Goal: Answer question/provide support: Share knowledge or assist other users

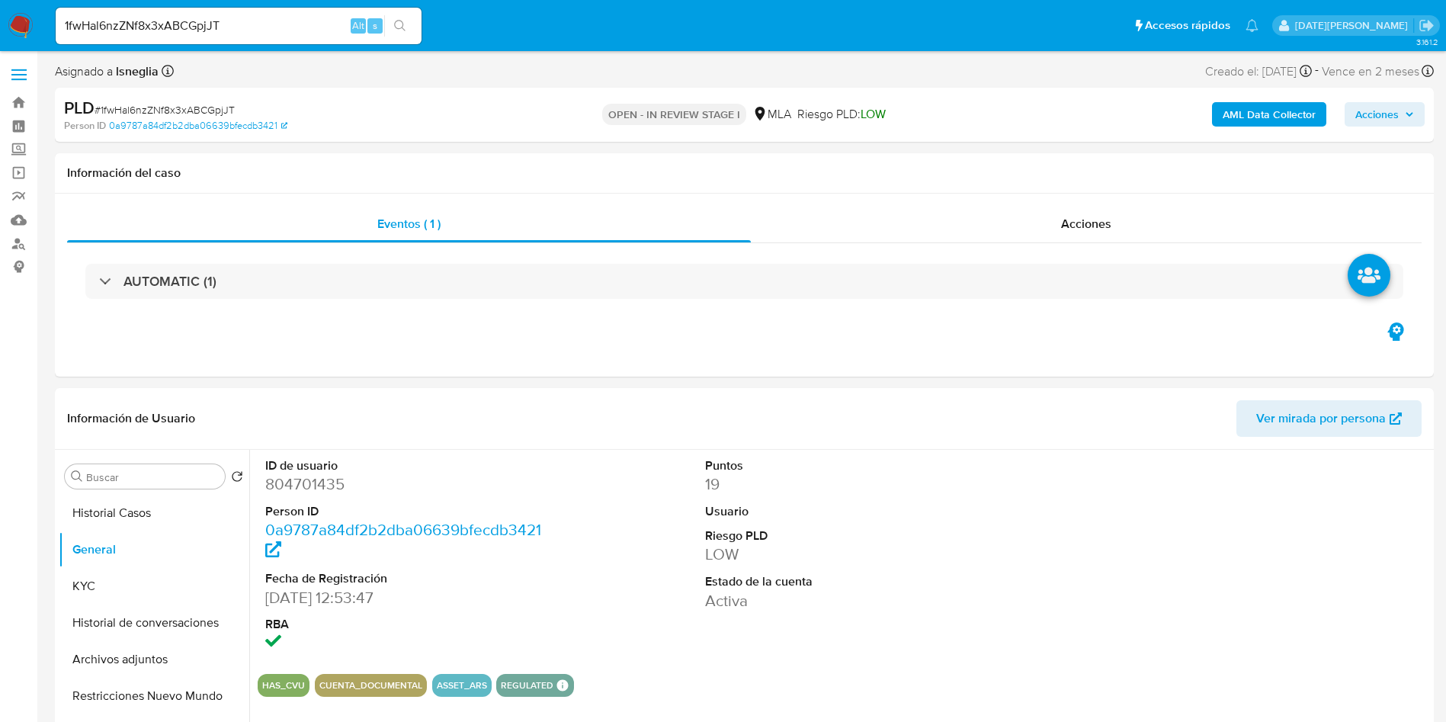
select select "10"
click at [94, 597] on button "KYC" at bounding box center [148, 586] width 178 height 37
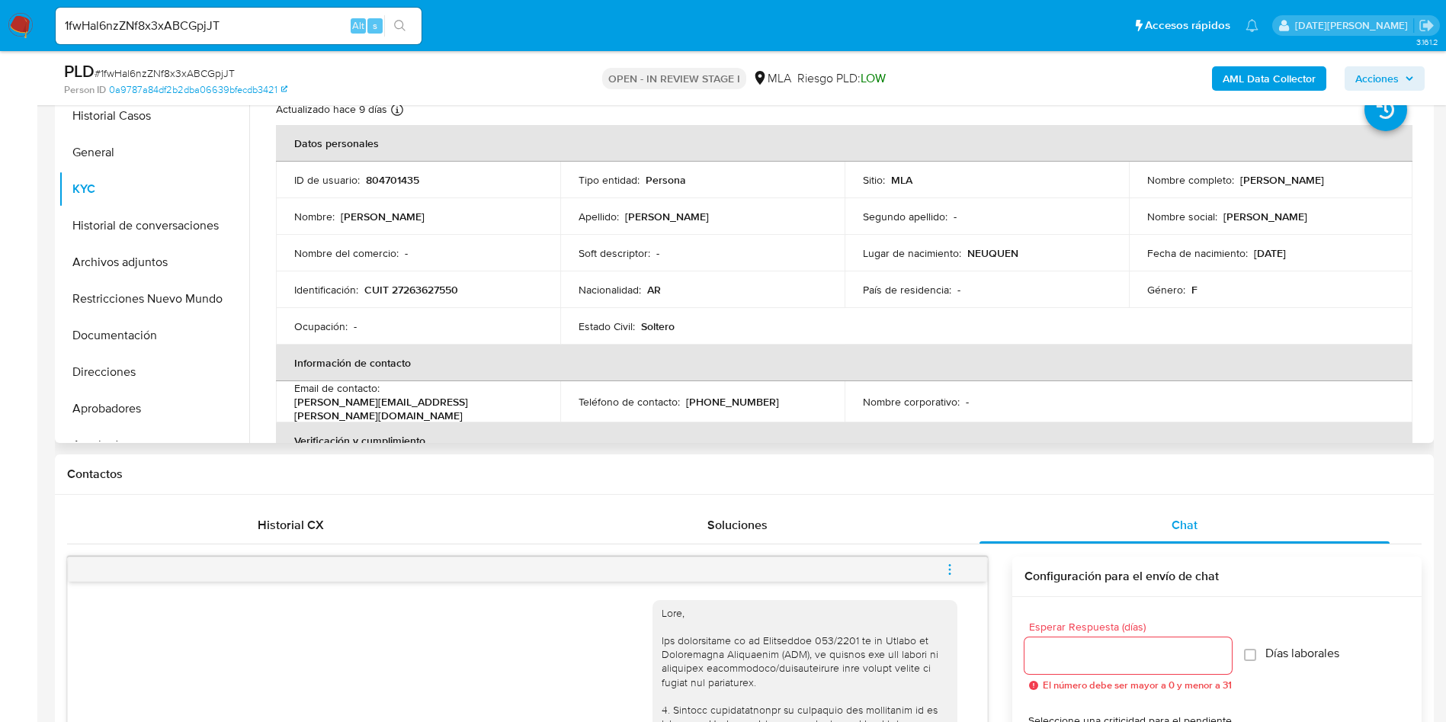
drag, startPoint x: 1235, startPoint y: 178, endPoint x: 1337, endPoint y: 181, distance: 102.9
click at [1337, 181] on div "Nombre completo : [PERSON_NAME]" at bounding box center [1271, 180] width 248 height 14
copy p "[PERSON_NAME]"
drag, startPoint x: 361, startPoint y: 287, endPoint x: 432, endPoint y: 279, distance: 71.4
click at [432, 279] on td "Identificación : CUIT 27263627550" at bounding box center [418, 289] width 284 height 37
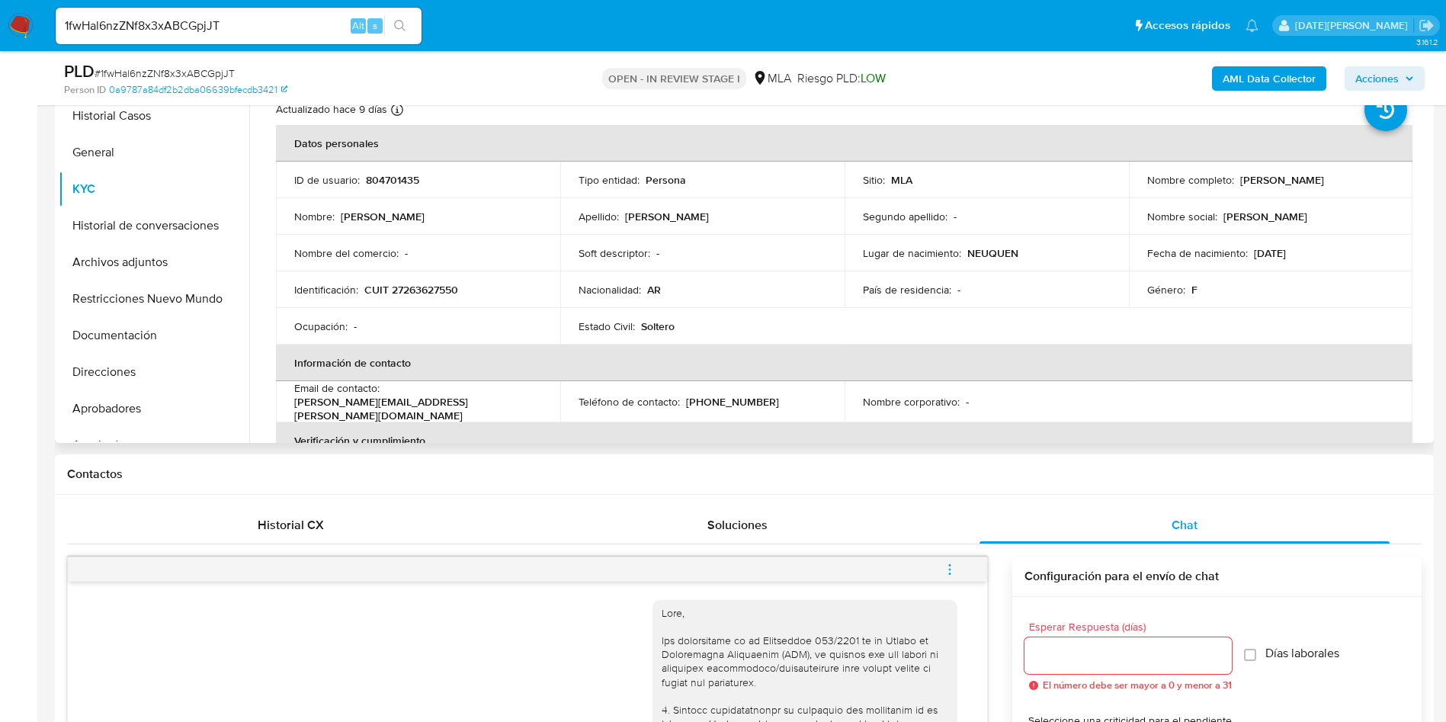
click at [424, 288] on p "CUIT 27263627550" at bounding box center [411, 290] width 94 height 14
drag, startPoint x: 367, startPoint y: 290, endPoint x: 475, endPoint y: 291, distance: 108.2
click at [475, 291] on div "Identificación : CUIT 27263627550" at bounding box center [418, 290] width 248 height 14
copy p "CUIT 27263627550"
click at [433, 290] on p "CUIT 27263627550" at bounding box center [411, 290] width 94 height 14
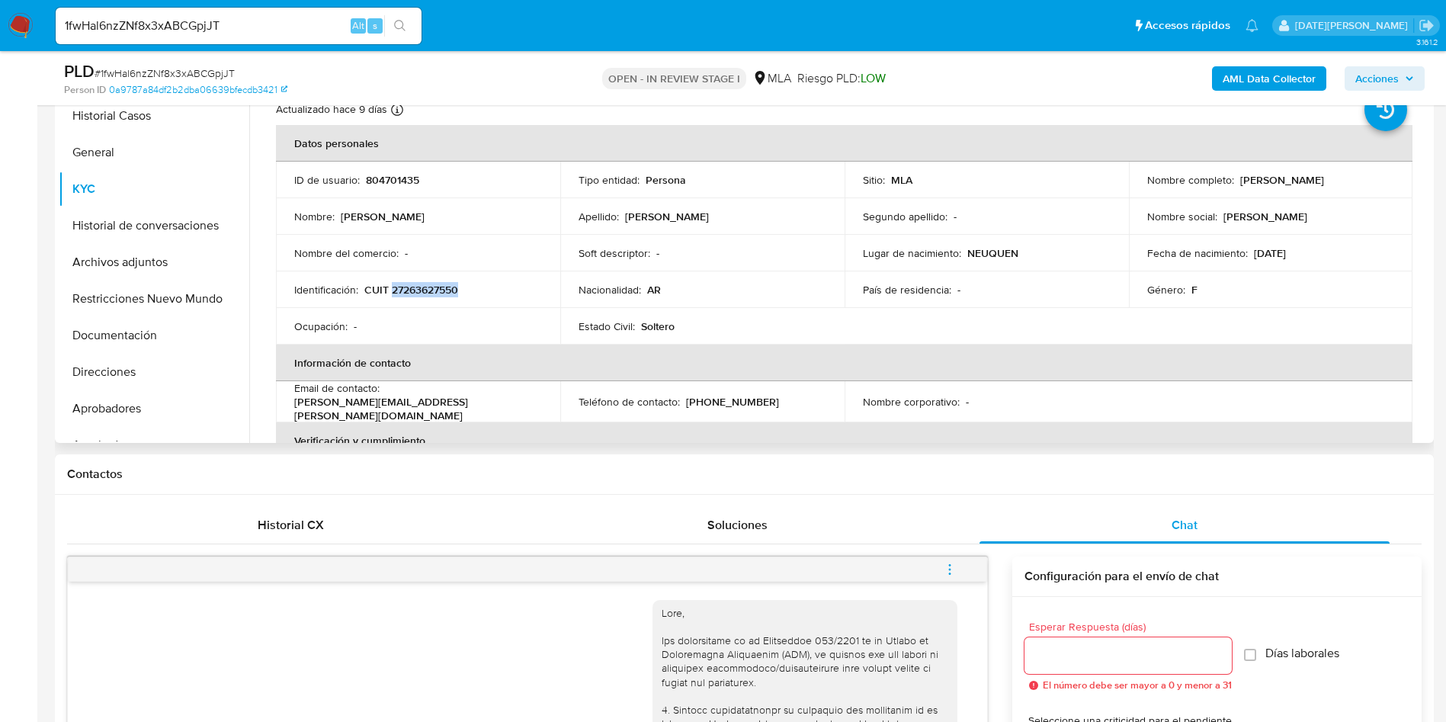
click at [433, 290] on p "CUIT 27263627550" at bounding box center [411, 290] width 94 height 14
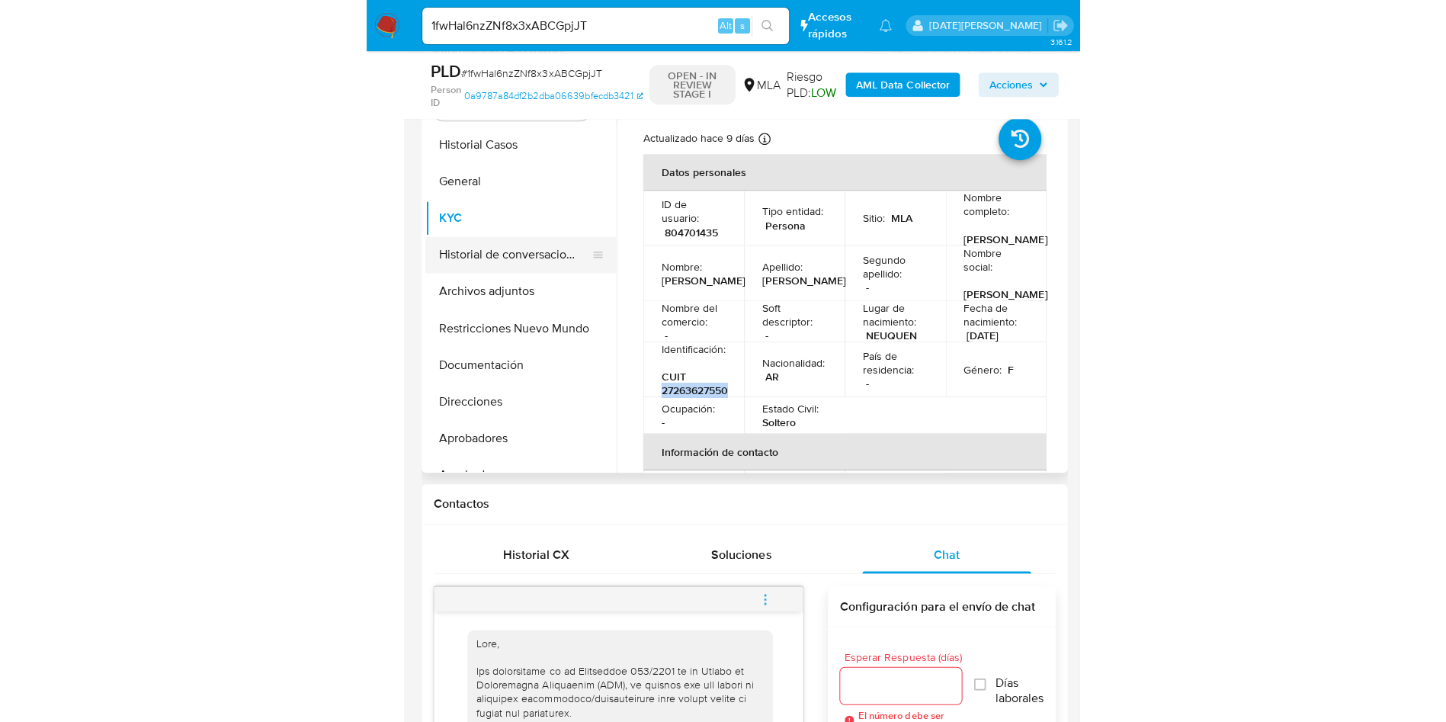
scroll to position [229, 0]
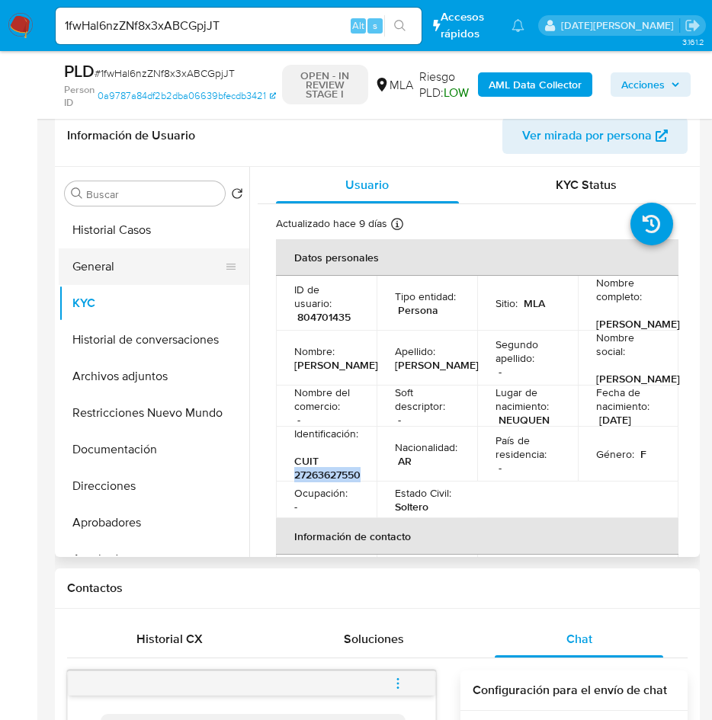
click at [127, 270] on button "General" at bounding box center [148, 266] width 178 height 37
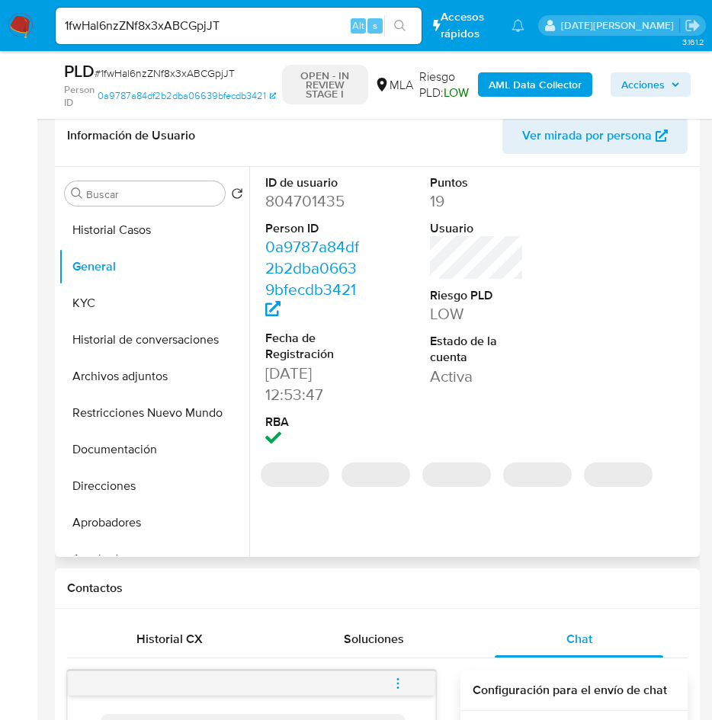
click at [316, 194] on dd "804701435" at bounding box center [312, 201] width 94 height 21
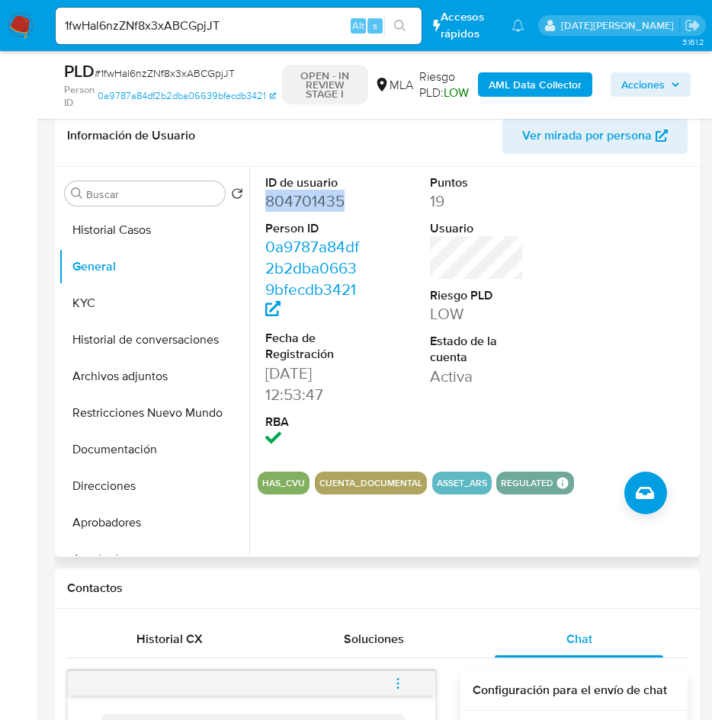
copy dd "804701435"
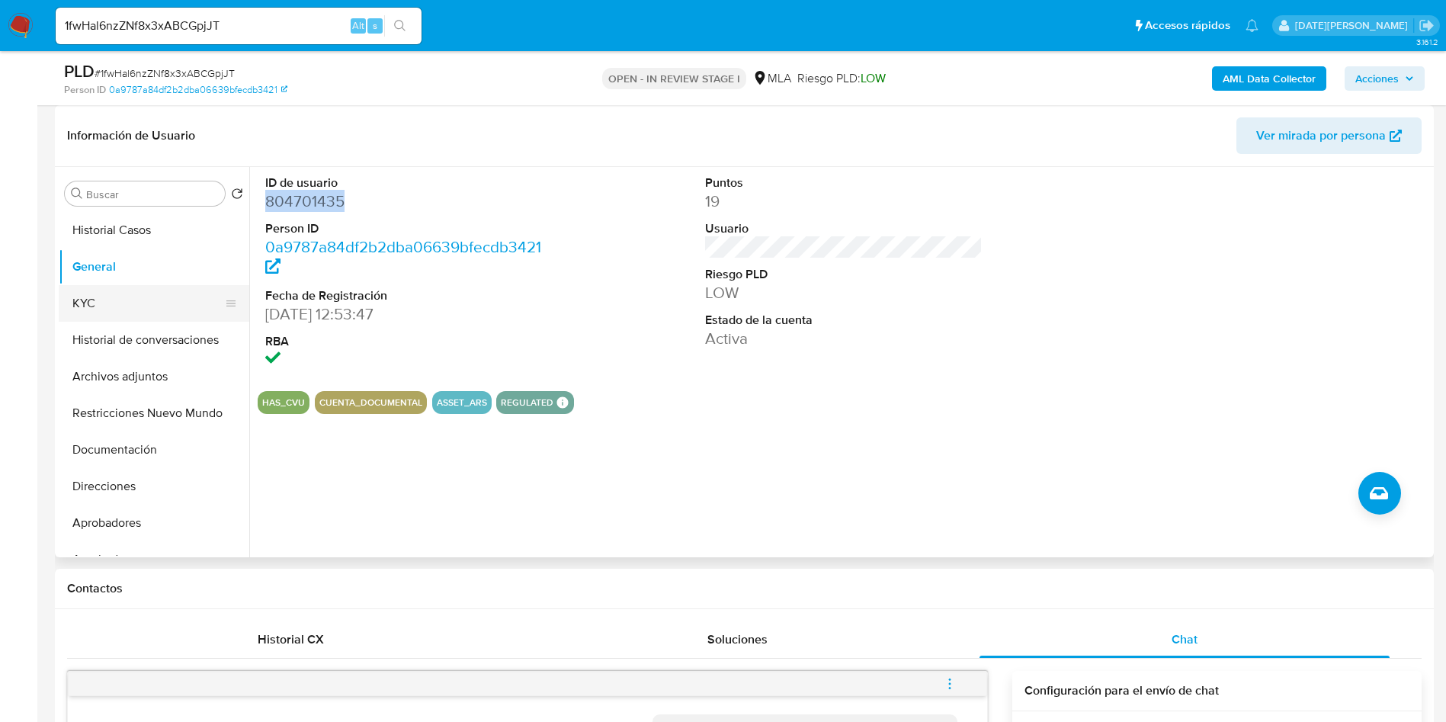
click at [155, 303] on button "KYC" at bounding box center [148, 303] width 178 height 37
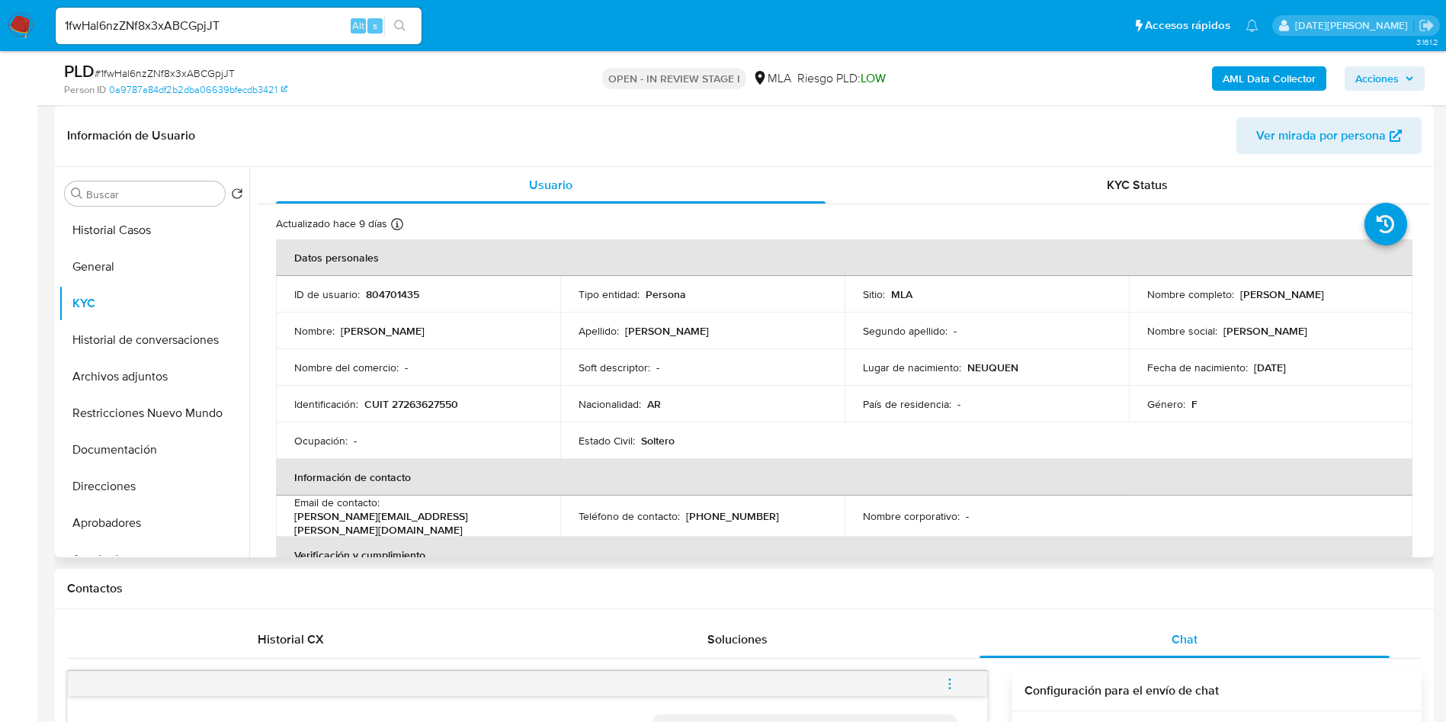
click at [1300, 292] on p "[PERSON_NAME]" at bounding box center [1282, 294] width 84 height 14
copy p "[PERSON_NAME]"
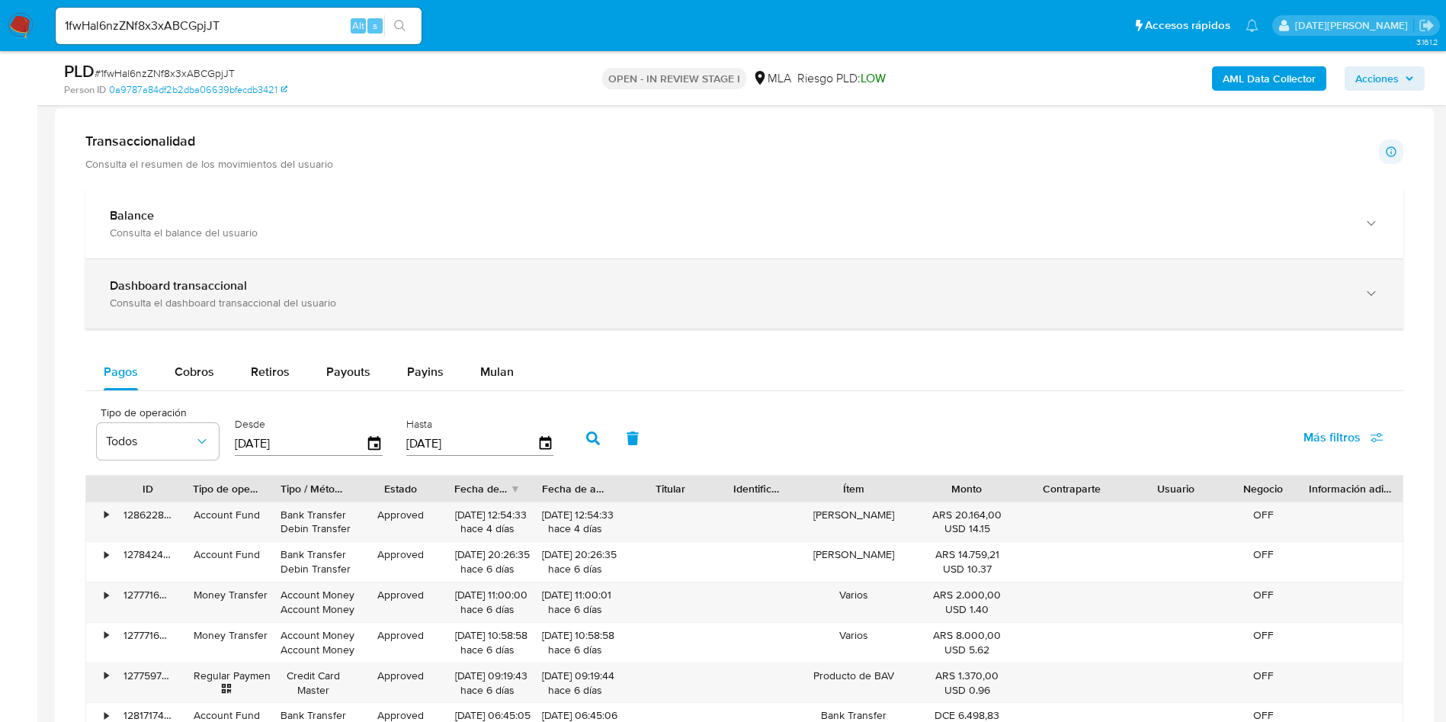
scroll to position [1372, 0]
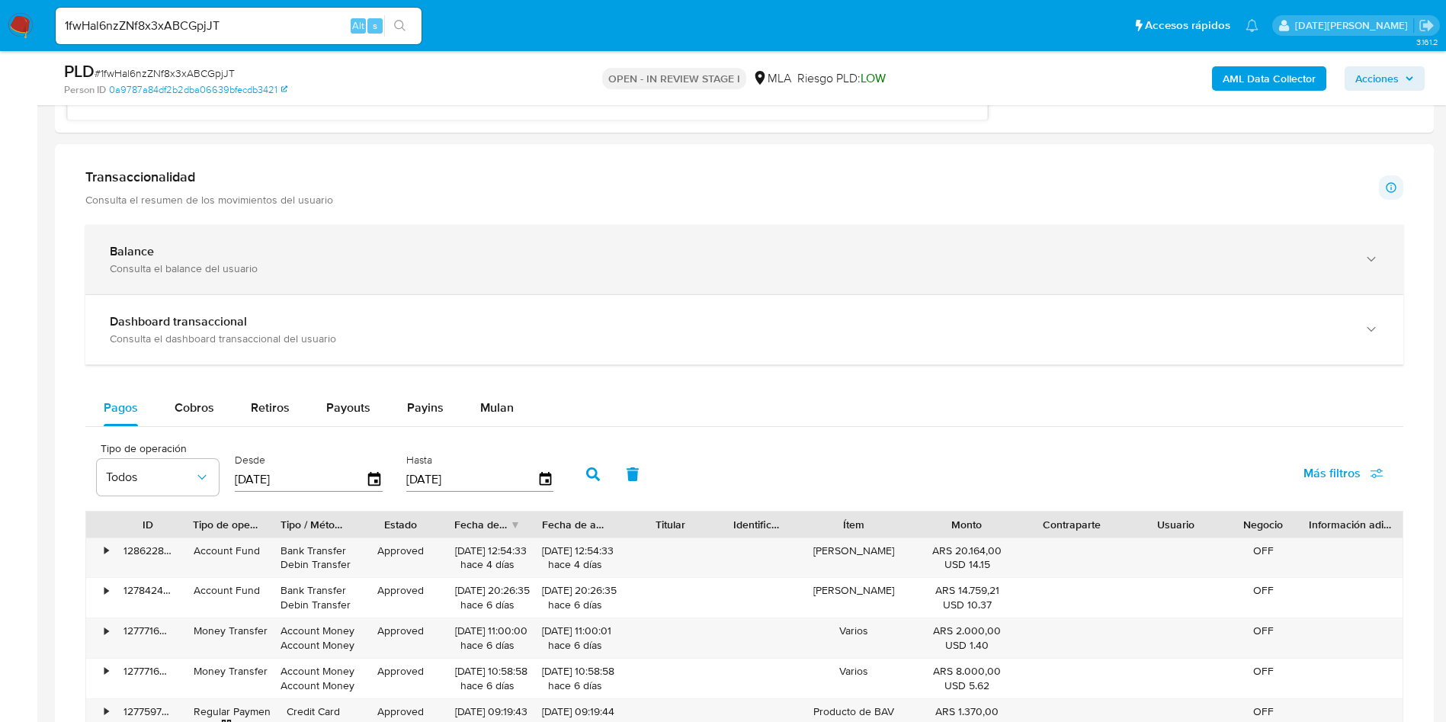
click at [299, 272] on div "Consulta el balance del usuario" at bounding box center [729, 268] width 1238 height 14
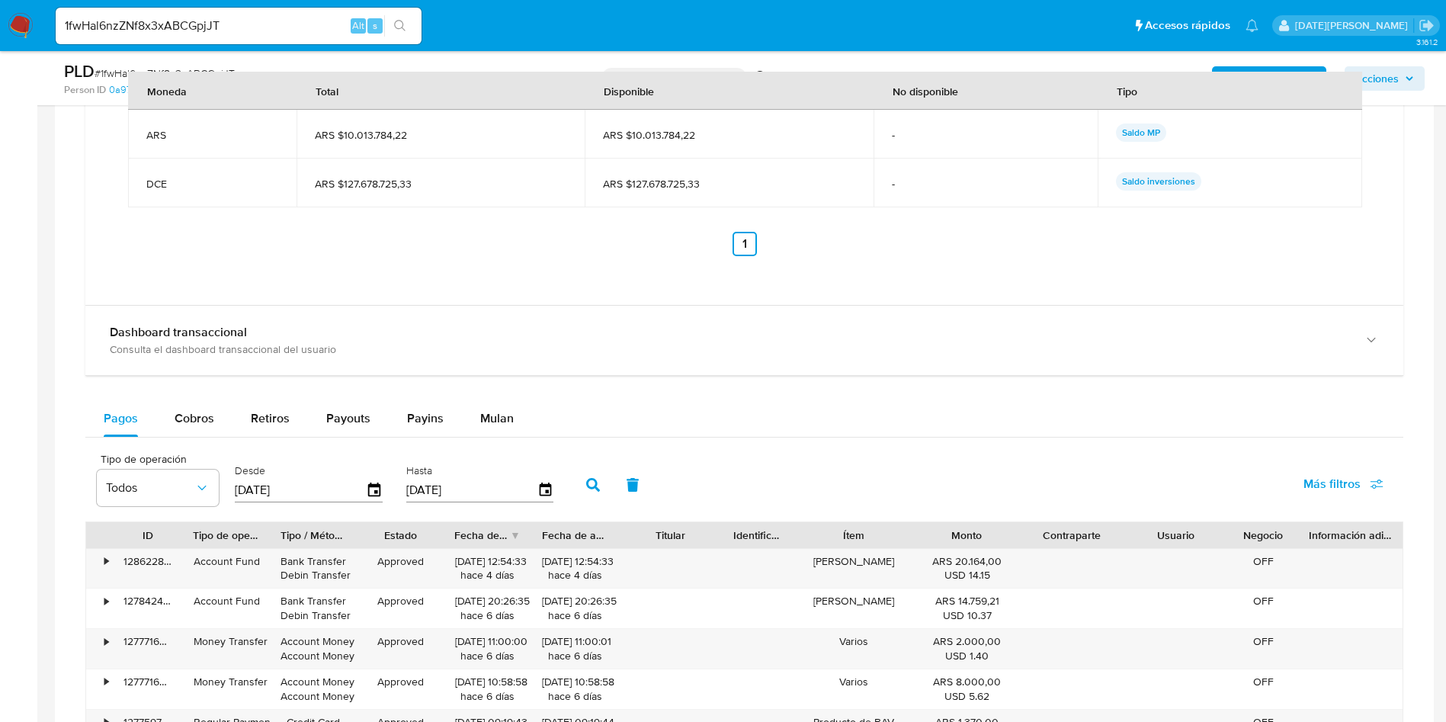
scroll to position [1943, 0]
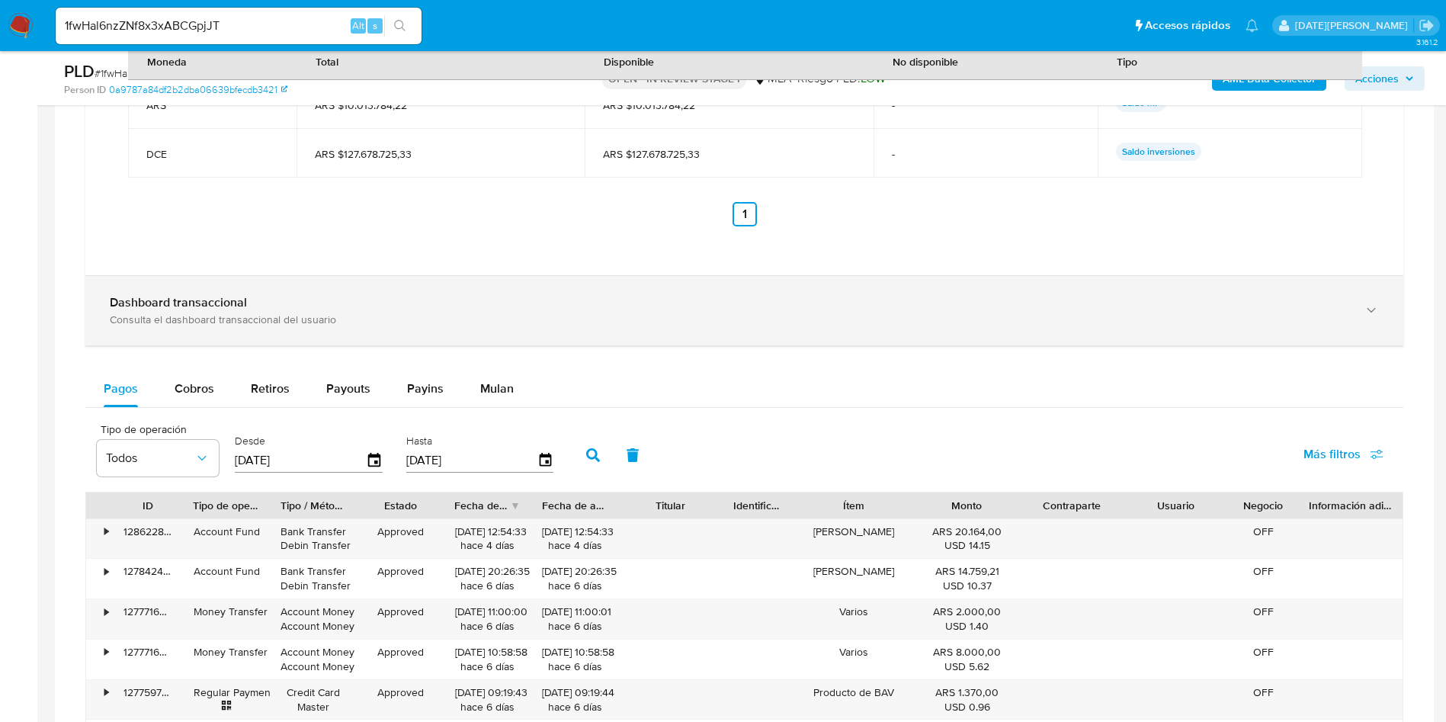
click at [251, 304] on div "Dashboard transaccional" at bounding box center [729, 302] width 1238 height 15
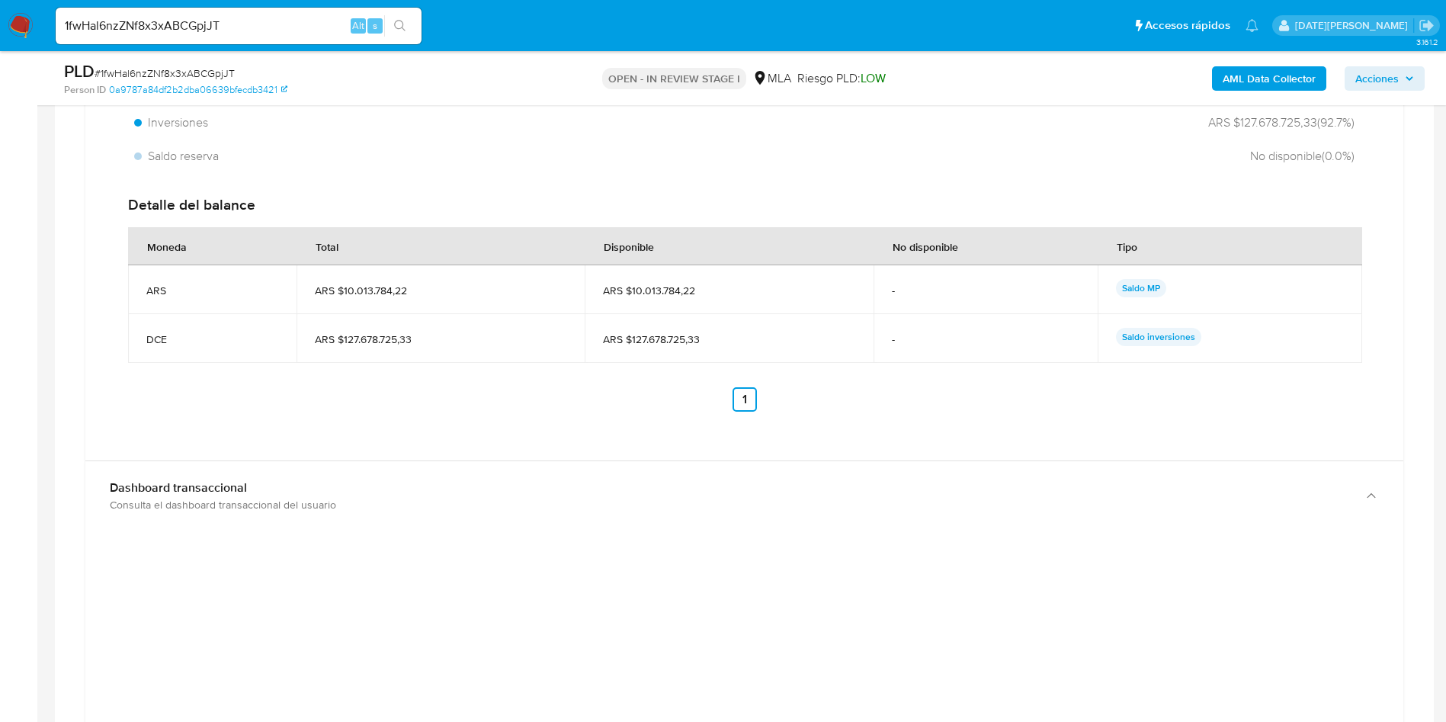
scroll to position [1715, 0]
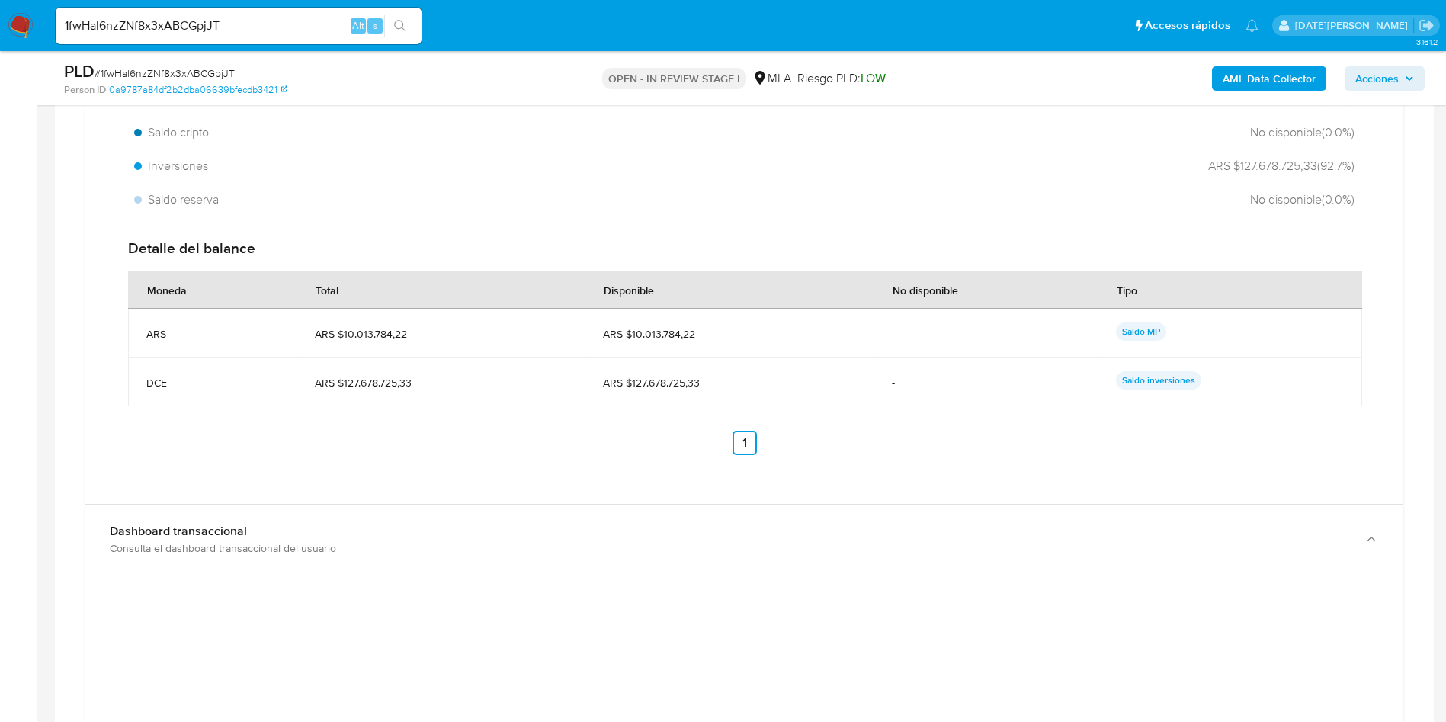
click at [1172, 384] on p "Saldo inversiones" at bounding box center [1158, 380] width 85 height 18
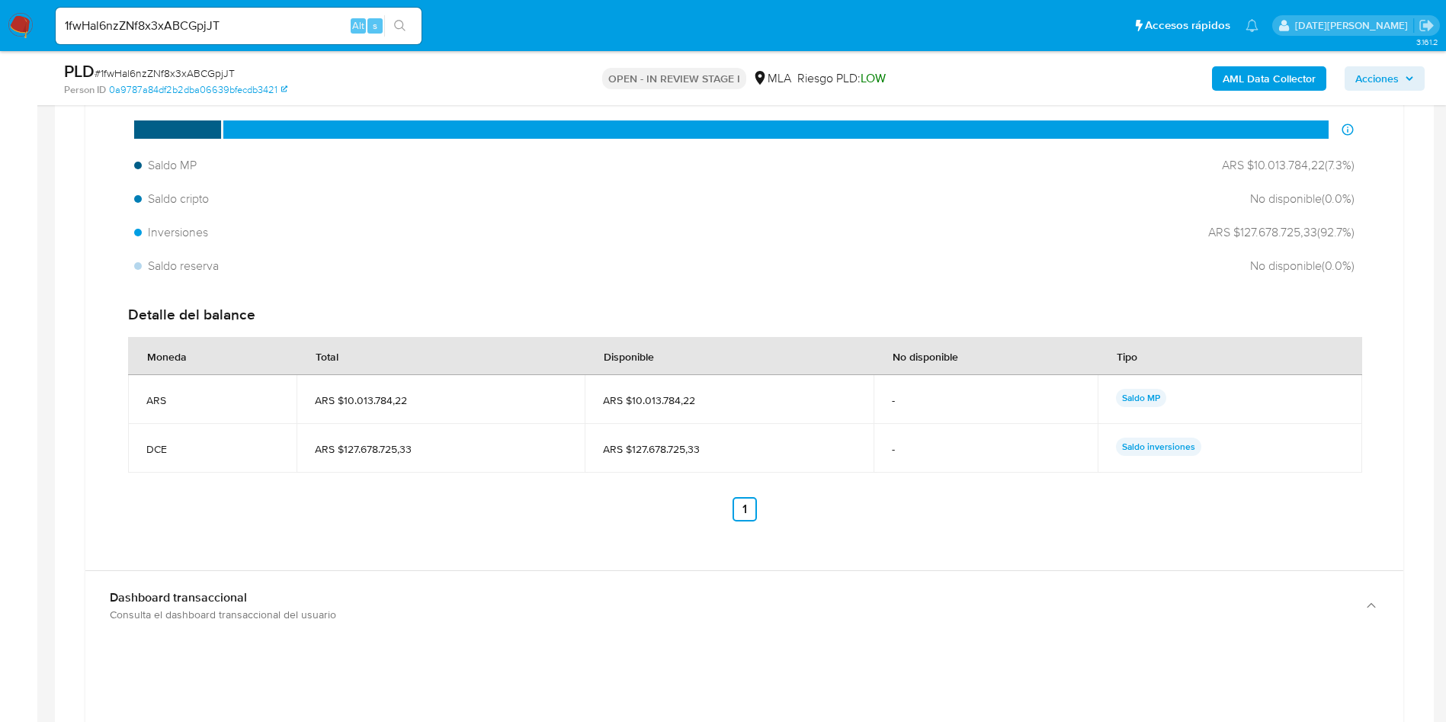
scroll to position [1305, 0]
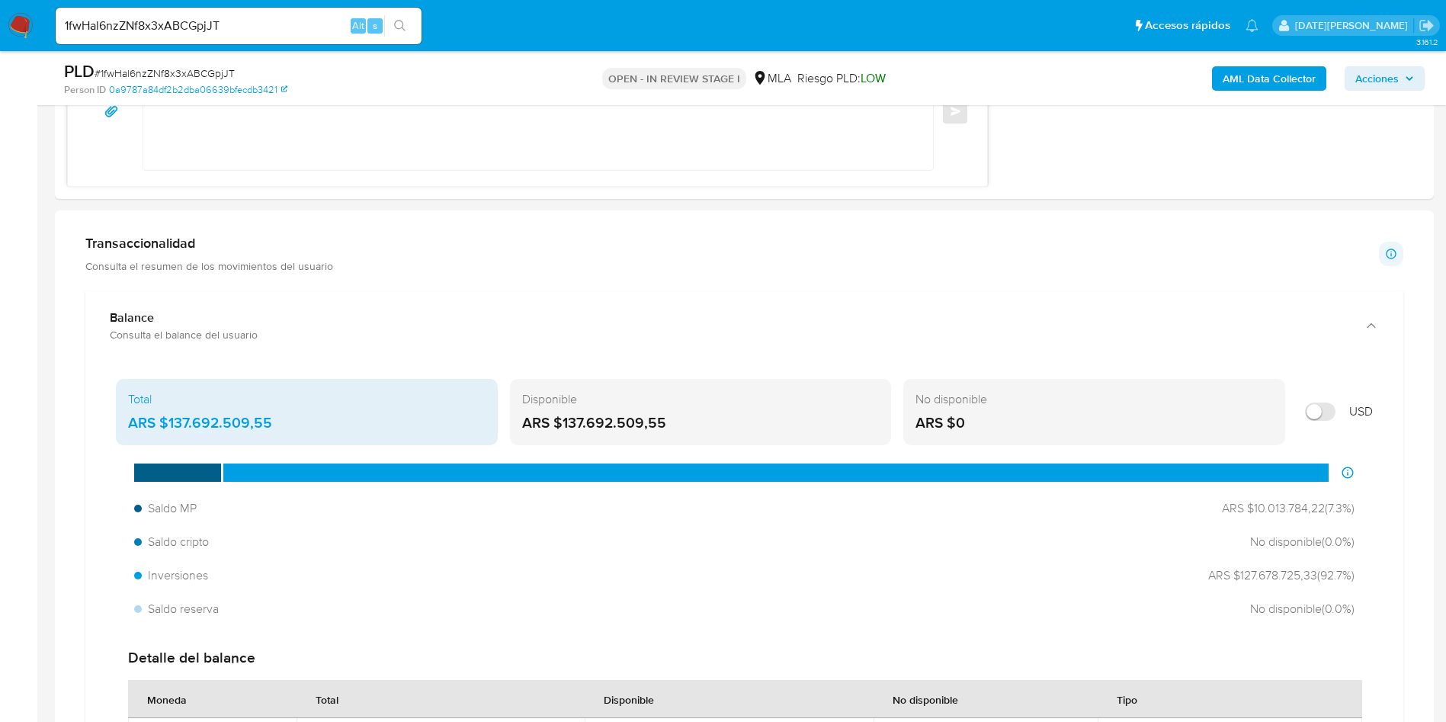
click at [607, 418] on div "ARS $137.692.509,55" at bounding box center [700, 423] width 357 height 20
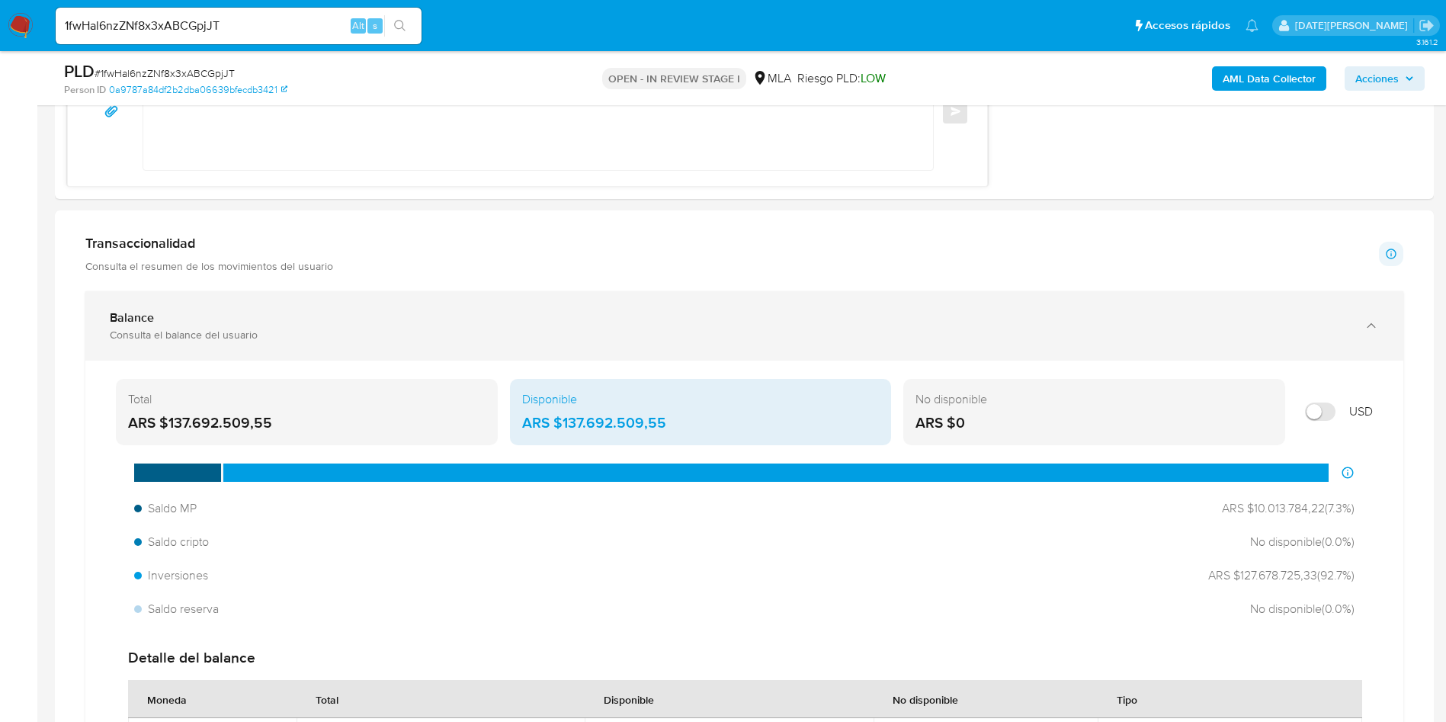
click at [345, 323] on div "Balance" at bounding box center [729, 317] width 1238 height 15
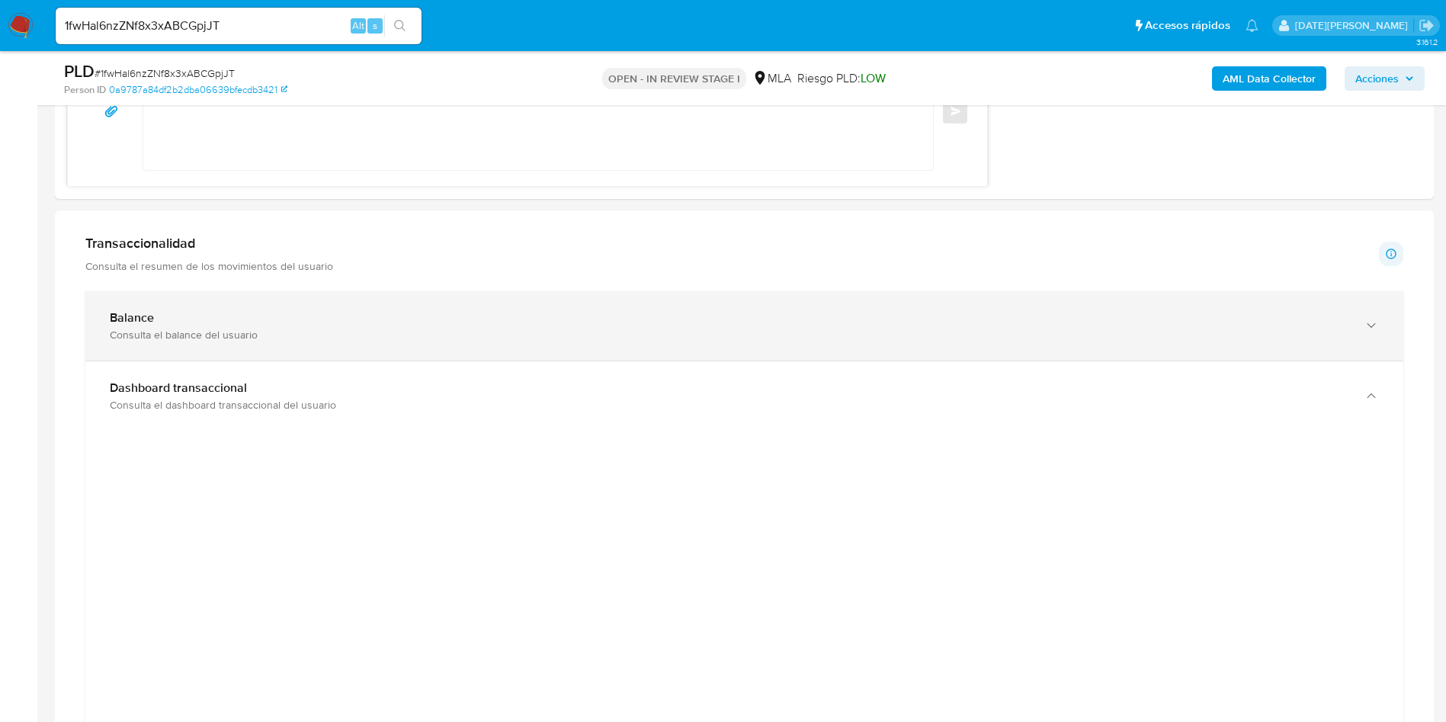
click at [369, 318] on div "Balance" at bounding box center [729, 317] width 1238 height 15
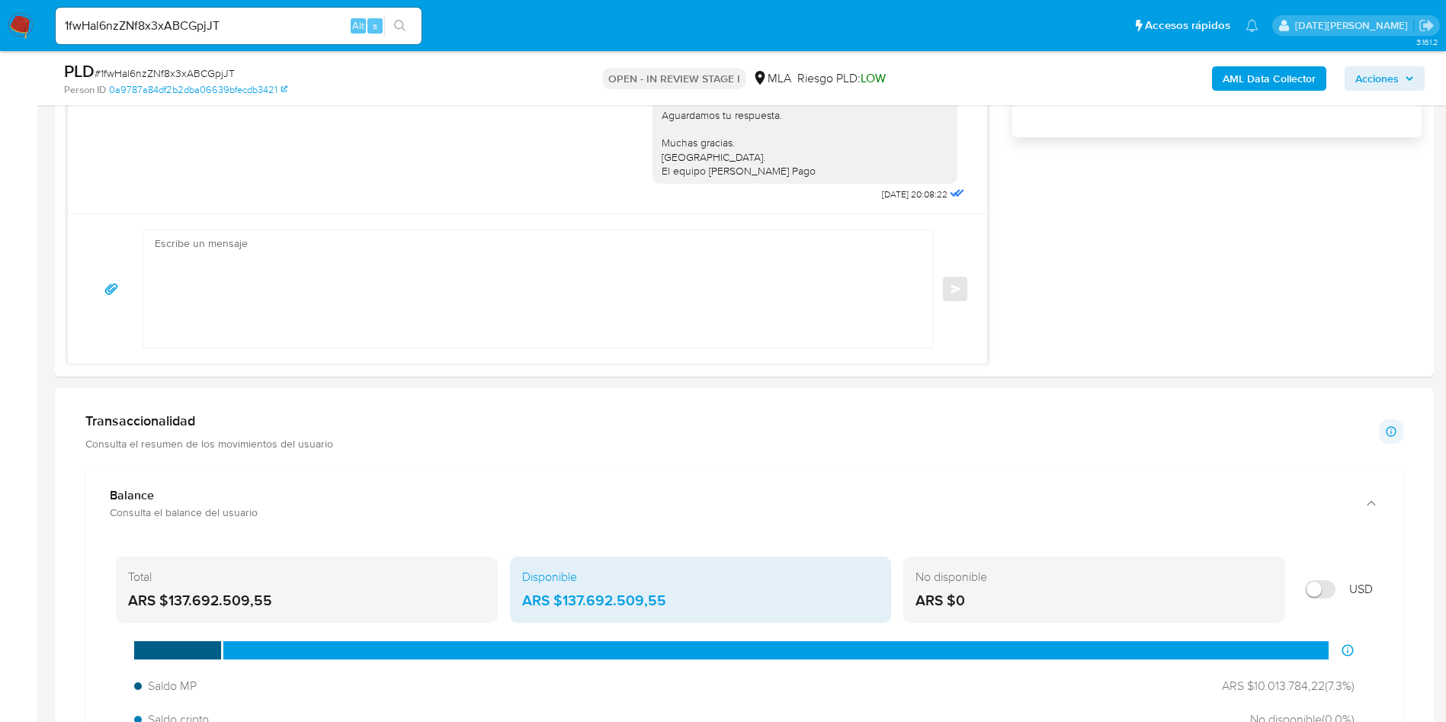
scroll to position [1077, 0]
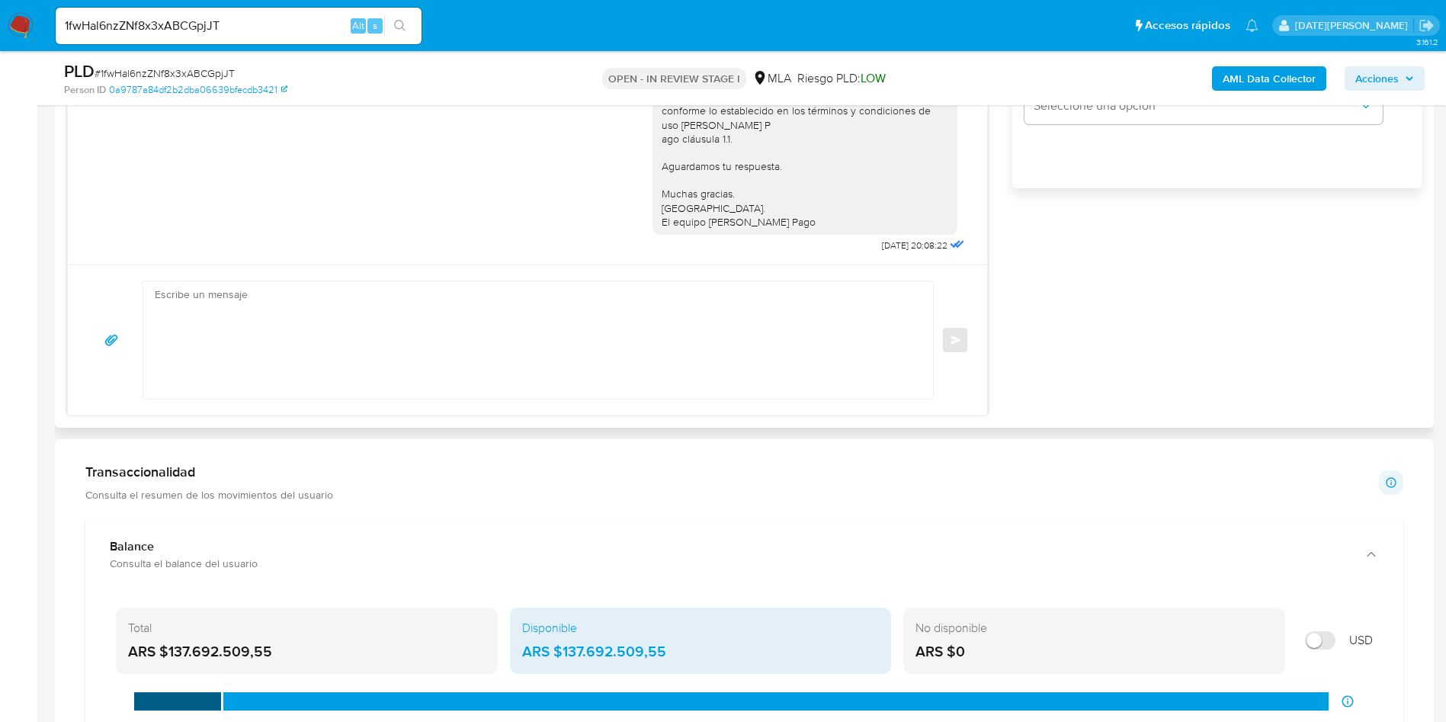
click at [468, 353] on textarea at bounding box center [534, 339] width 759 height 117
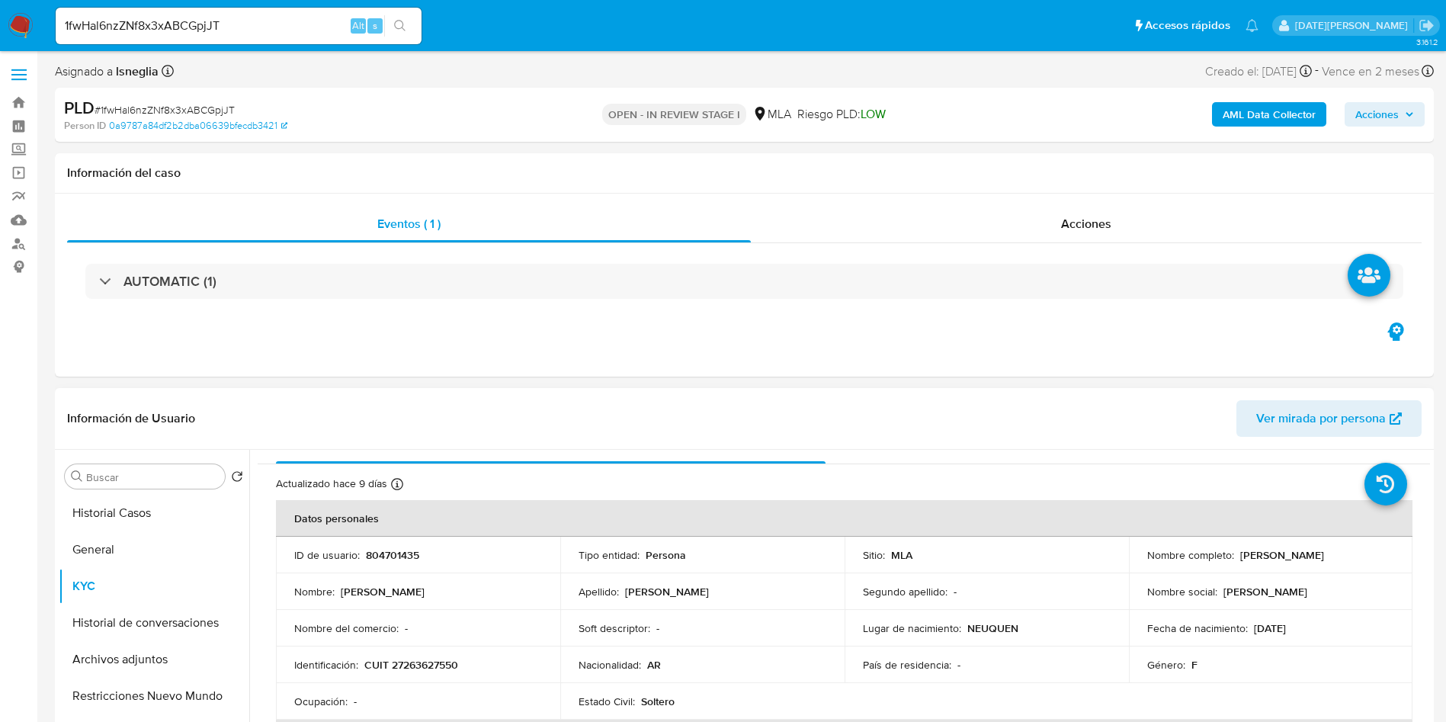
scroll to position [0, 0]
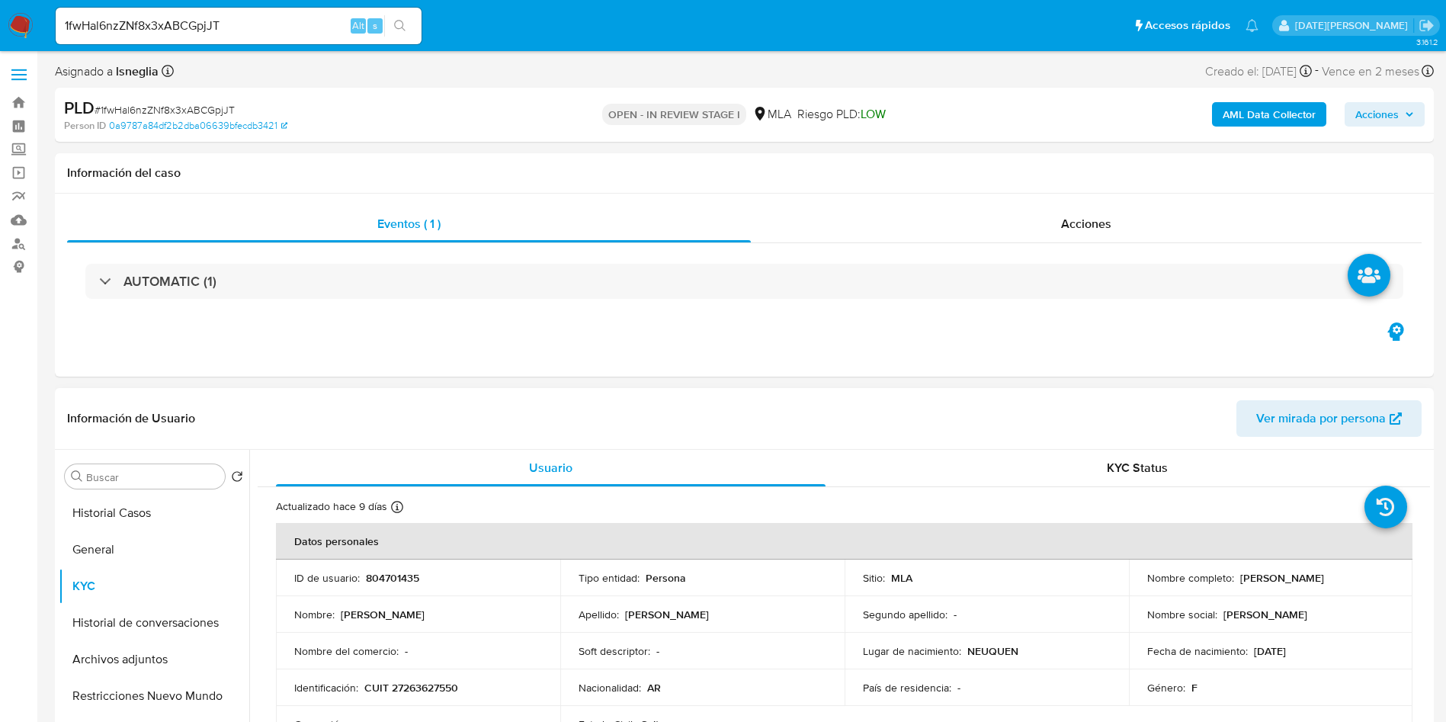
drag, startPoint x: 1236, startPoint y: 578, endPoint x: 1344, endPoint y: 577, distance: 107.5
click at [1344, 577] on div "Nombre completo : [PERSON_NAME]" at bounding box center [1271, 578] width 248 height 14
copy p "[PERSON_NAME]"
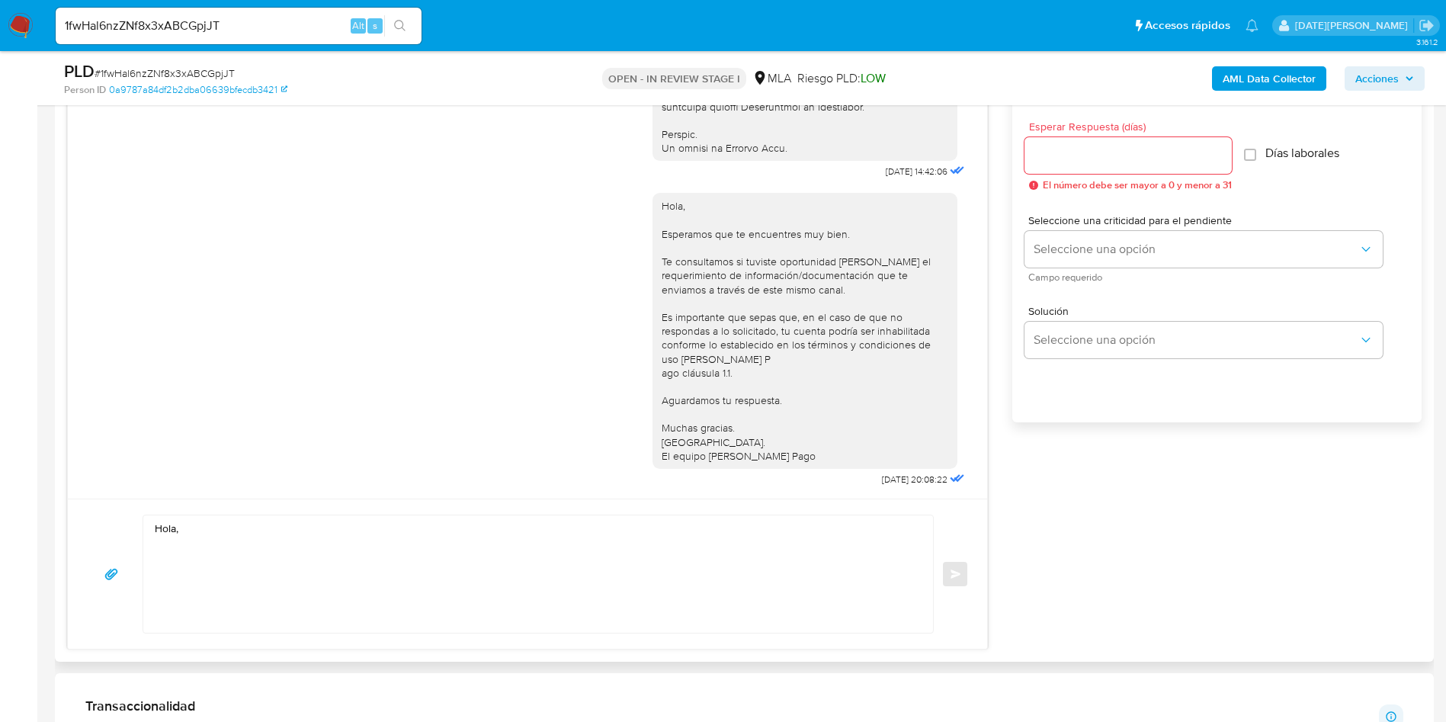
scroll to position [1029, 0]
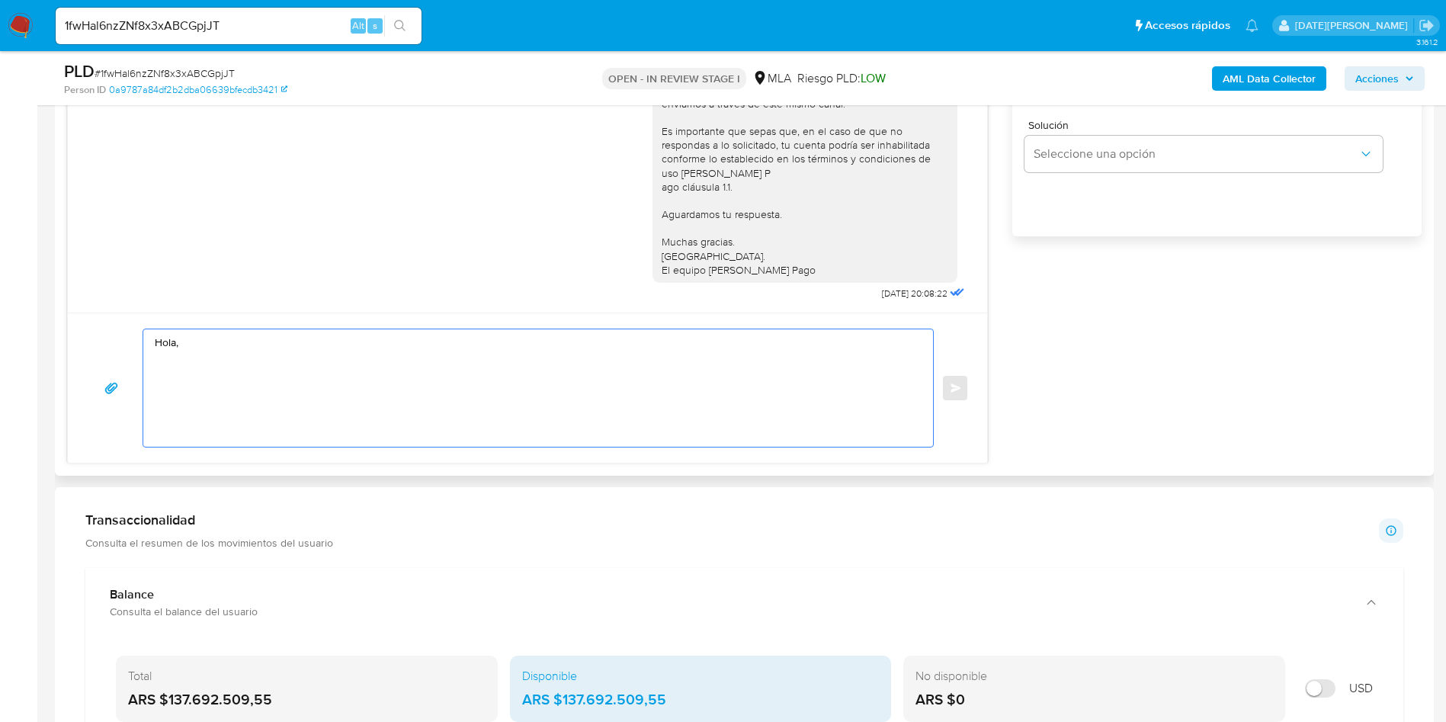
click at [355, 368] on textarea "Hola," at bounding box center [534, 387] width 759 height 117
paste textarea "[PERSON_NAME]"
click at [217, 374] on textarea "[PERSON_NAME], [PERSON_NAME]. Muchas gracias por la" at bounding box center [534, 387] width 759 height 117
click at [219, 370] on textarea "[PERSON_NAME], [PERSON_NAME]. Muchas gracias por la" at bounding box center [534, 387] width 759 height 117
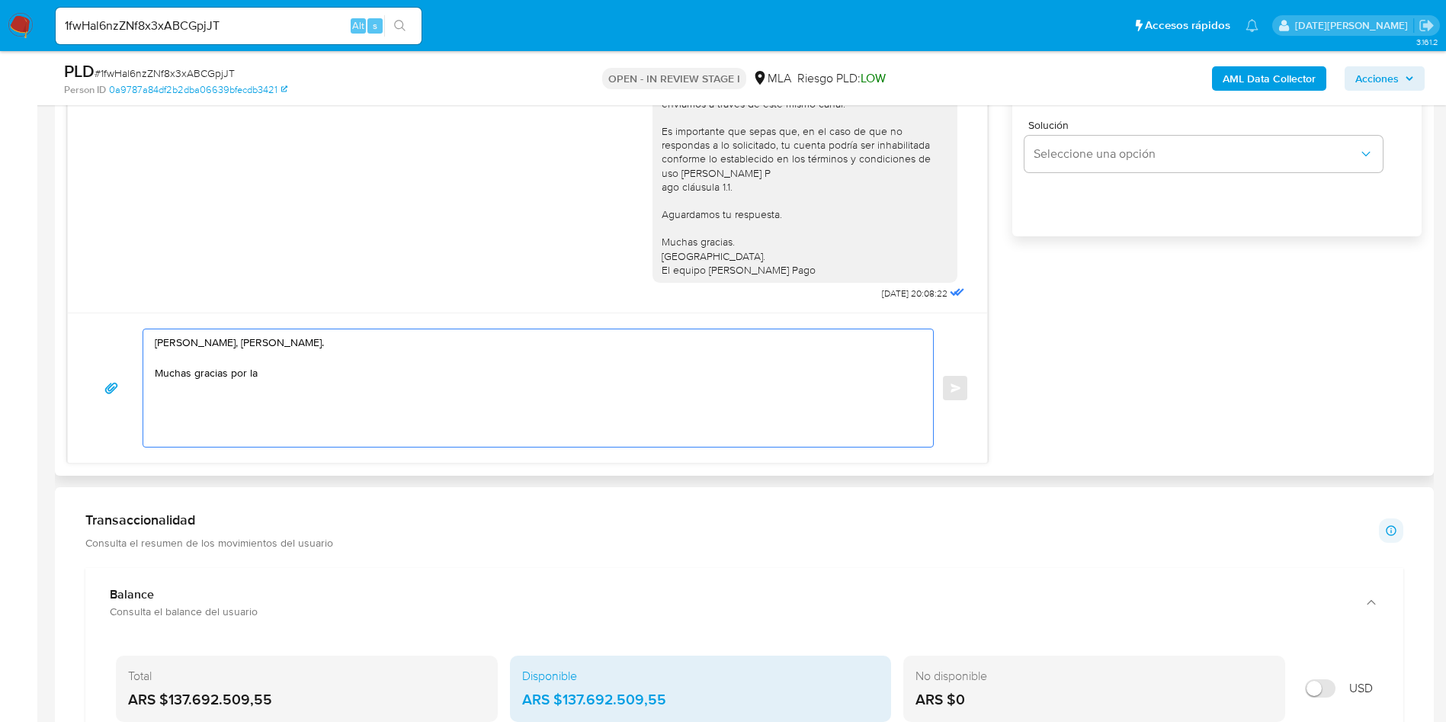
click at [219, 370] on textarea "[PERSON_NAME], [PERSON_NAME]. Muchas gracias por la" at bounding box center [534, 387] width 759 height 117
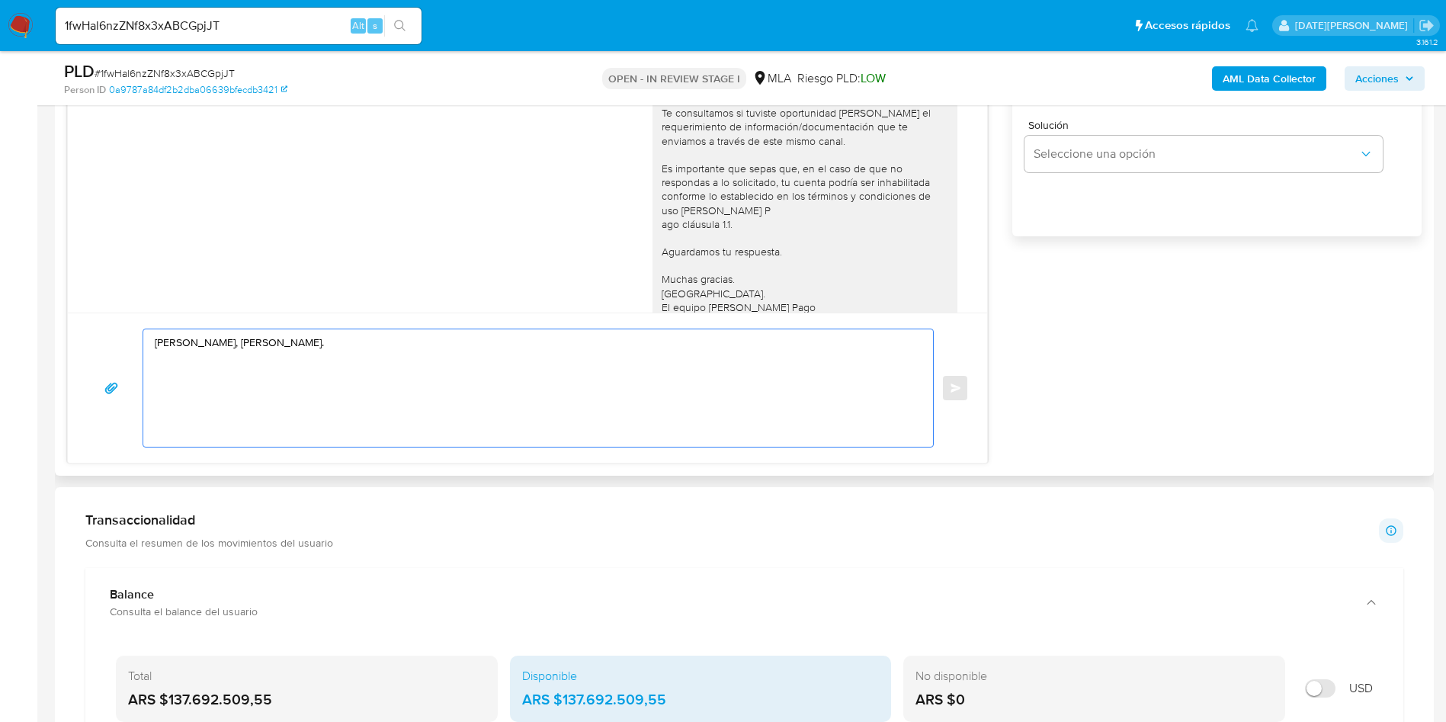
scroll to position [668, 0]
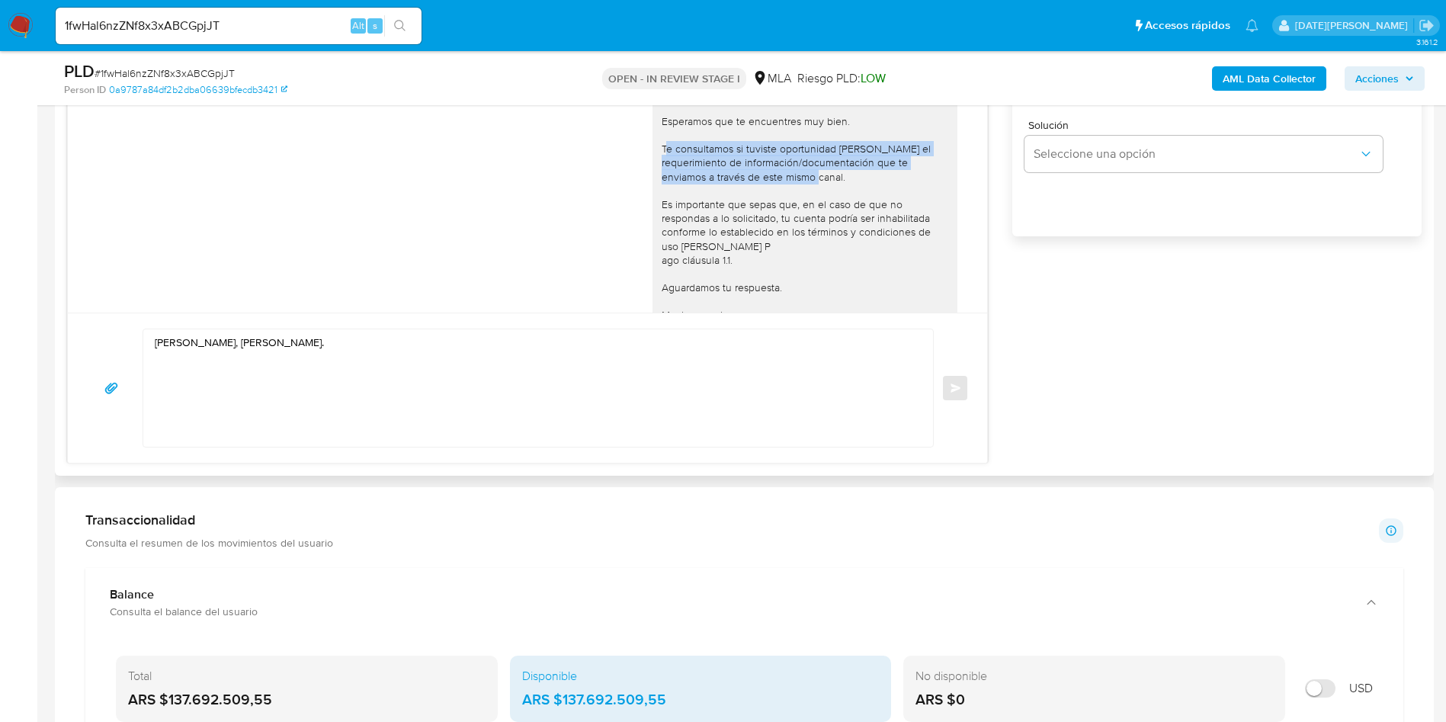
drag, startPoint x: 652, startPoint y: 175, endPoint x: 841, endPoint y: 206, distance: 190.8
click at [841, 206] on div "Hola, Esperamos que te encuentres muy bien. Te consultamos si tuviste oportunid…" at bounding box center [804, 218] width 287 height 264
copy div "e consultamos si tuviste oportunidad [PERSON_NAME] el requerimiento de informac…"
drag, startPoint x: 644, startPoint y: 172, endPoint x: 847, endPoint y: 203, distance: 205.1
click at [847, 203] on div "Hola, Esperamos que te encuentres muy bien. Te consultamos si tuviste oportunid…" at bounding box center [804, 218] width 287 height 264
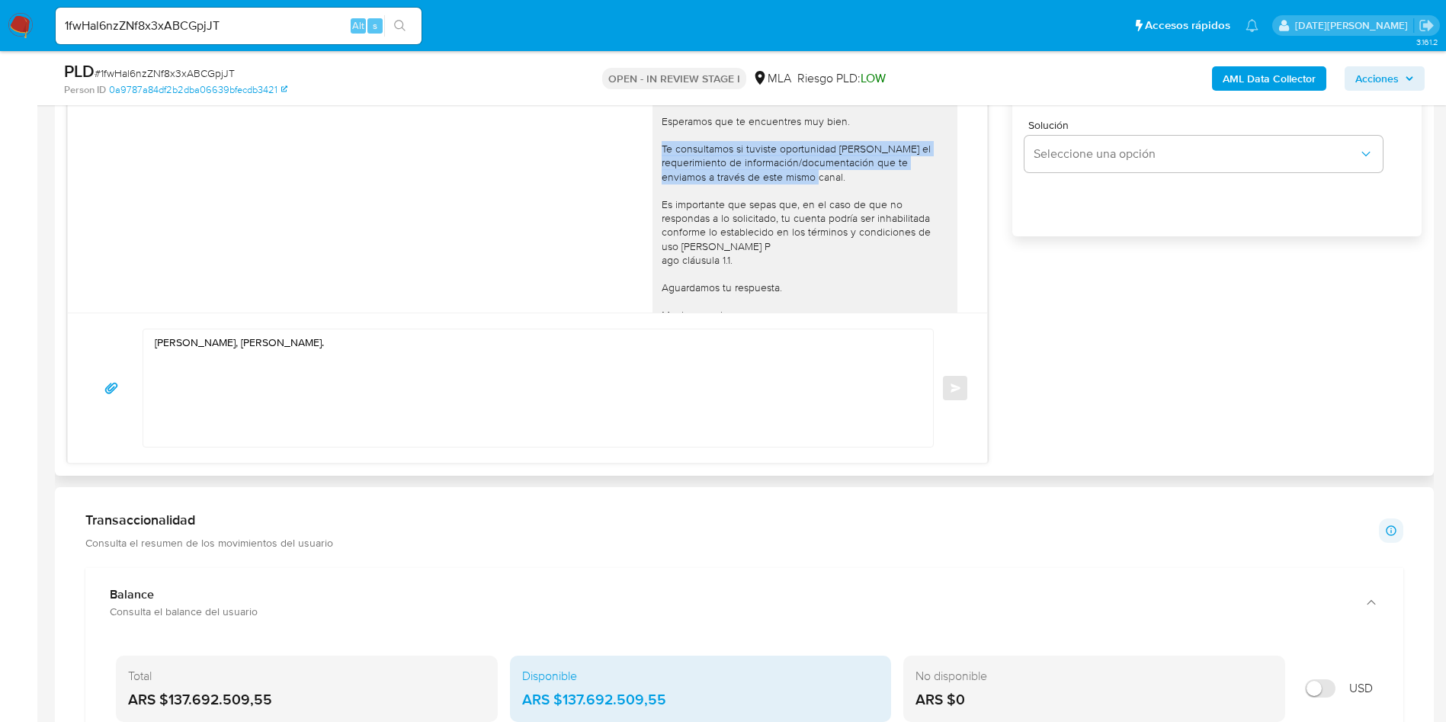
copy div "Te consultamos si tuviste oportunidad [PERSON_NAME] el requerimiento de informa…"
click at [217, 377] on textarea "[PERSON_NAME], [PERSON_NAME]." at bounding box center [534, 387] width 759 height 117
paste textarea "Te consultamos si tuviste oportunidad [PERSON_NAME] el requerimiento de informa…"
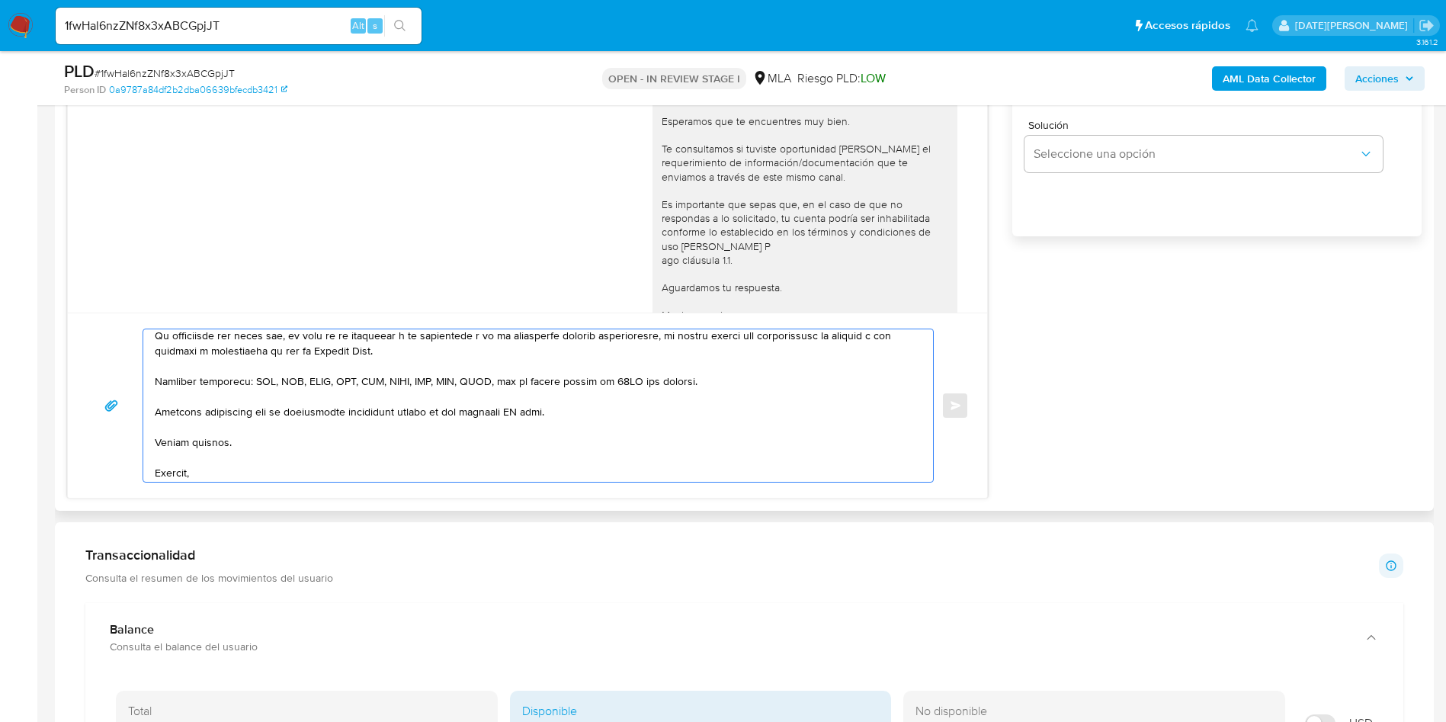
scroll to position [343, 0]
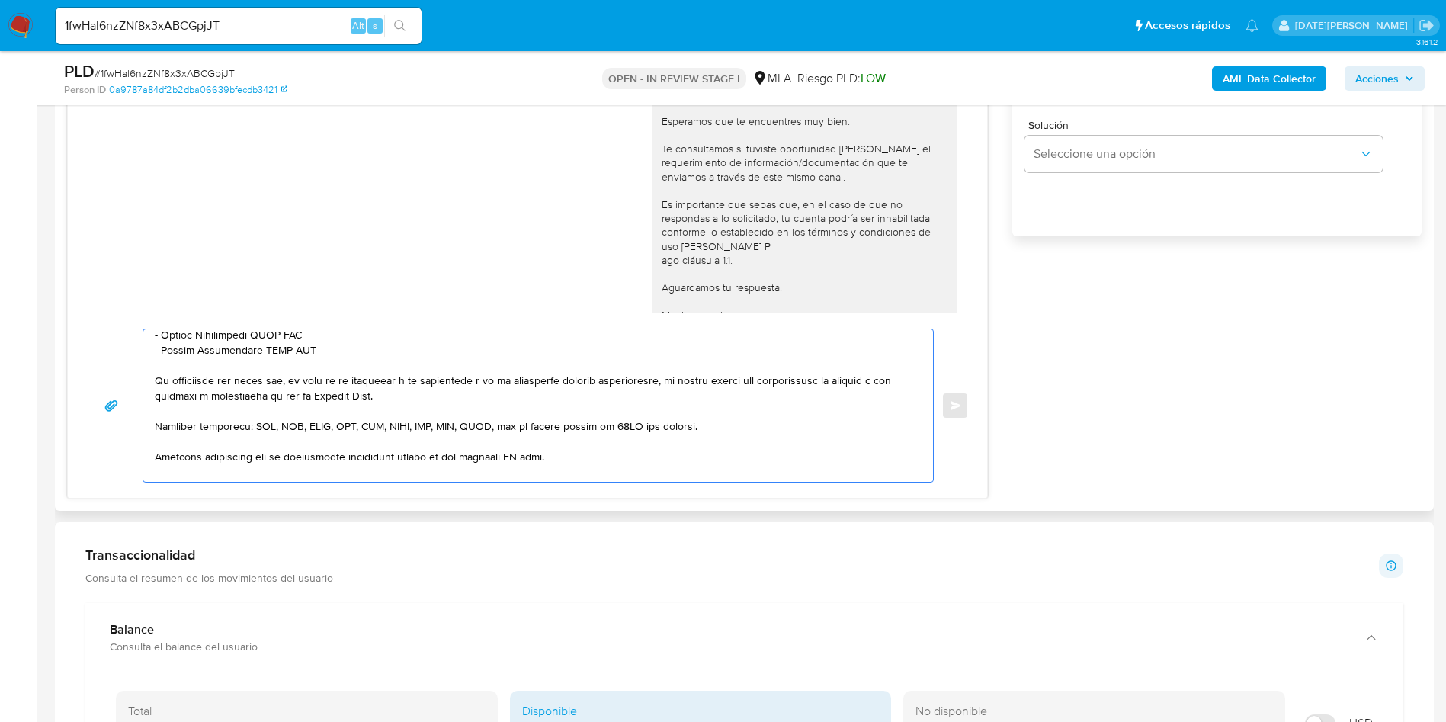
drag, startPoint x: 155, startPoint y: 419, endPoint x: 383, endPoint y: 355, distance: 236.0
click at [383, 355] on textarea at bounding box center [534, 405] width 759 height 152
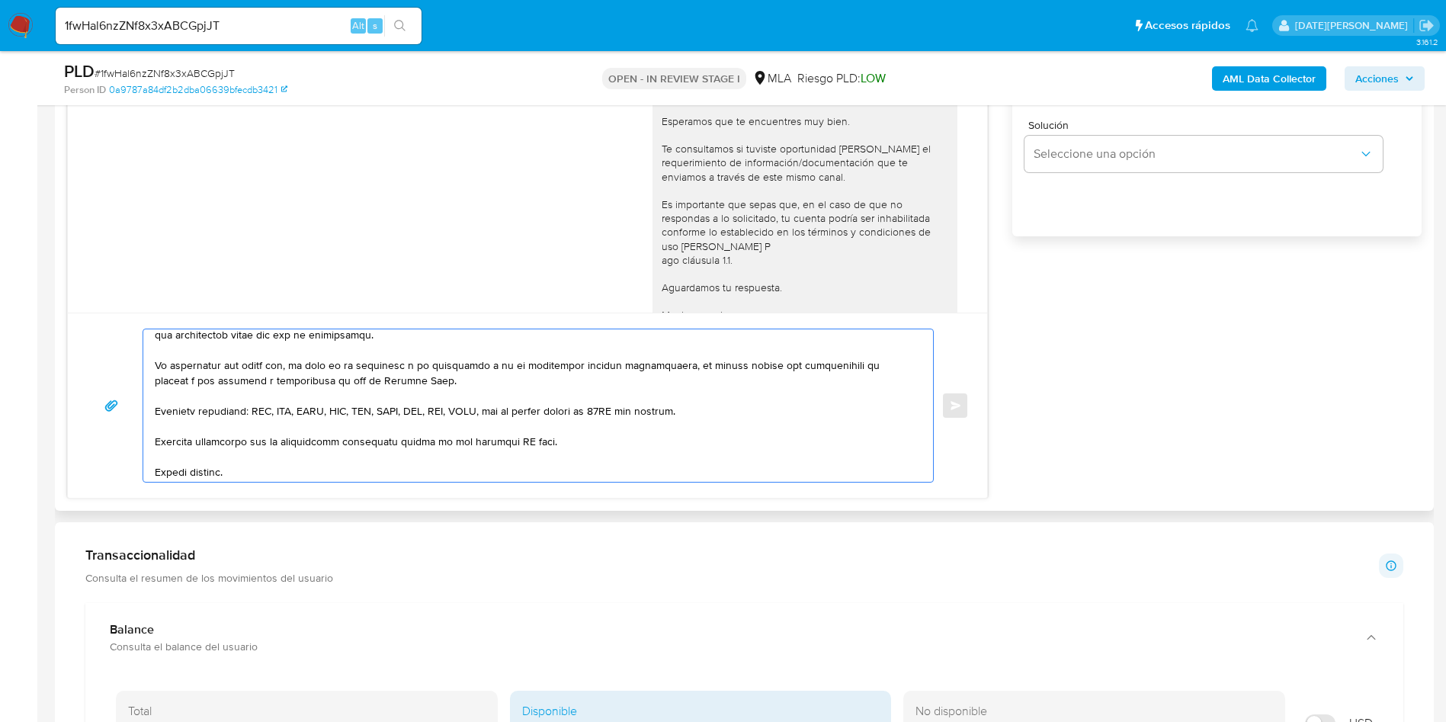
scroll to position [267, 0]
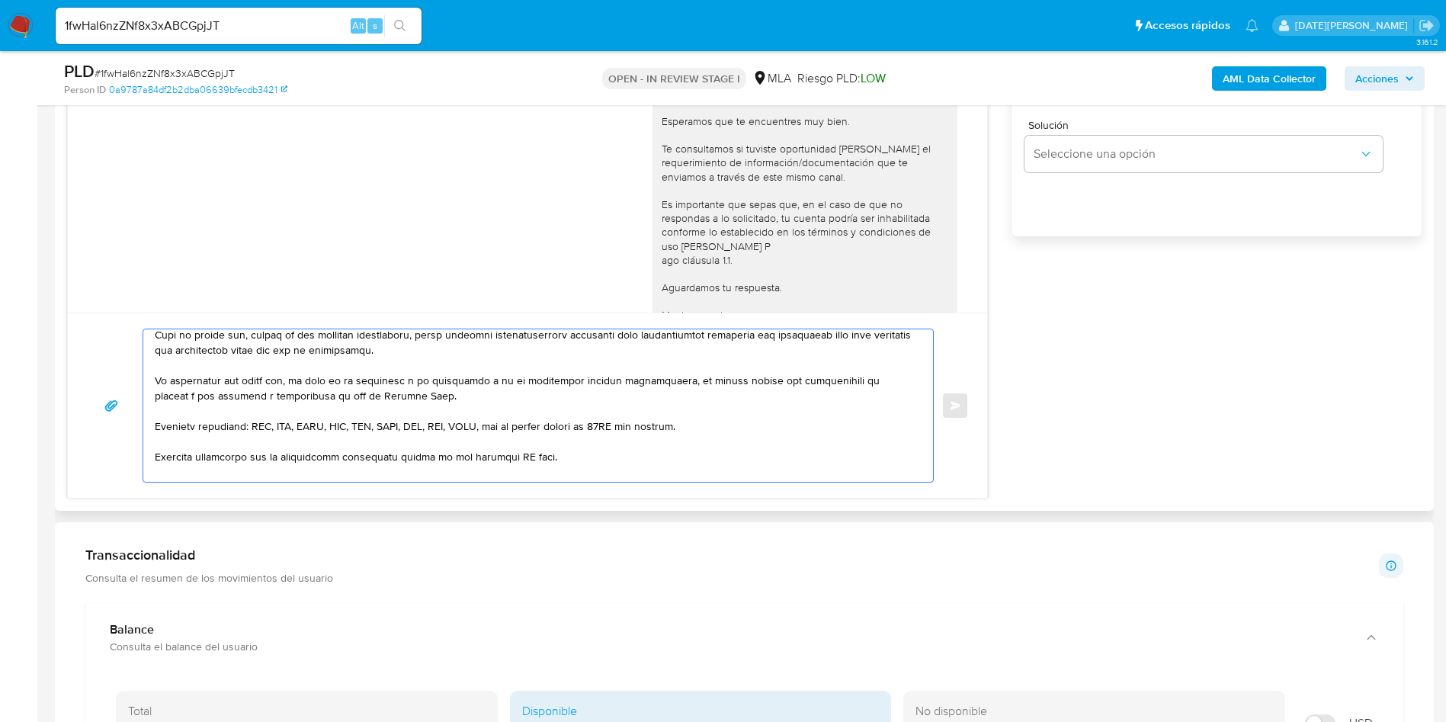
click at [514, 458] on textarea at bounding box center [534, 405] width 759 height 152
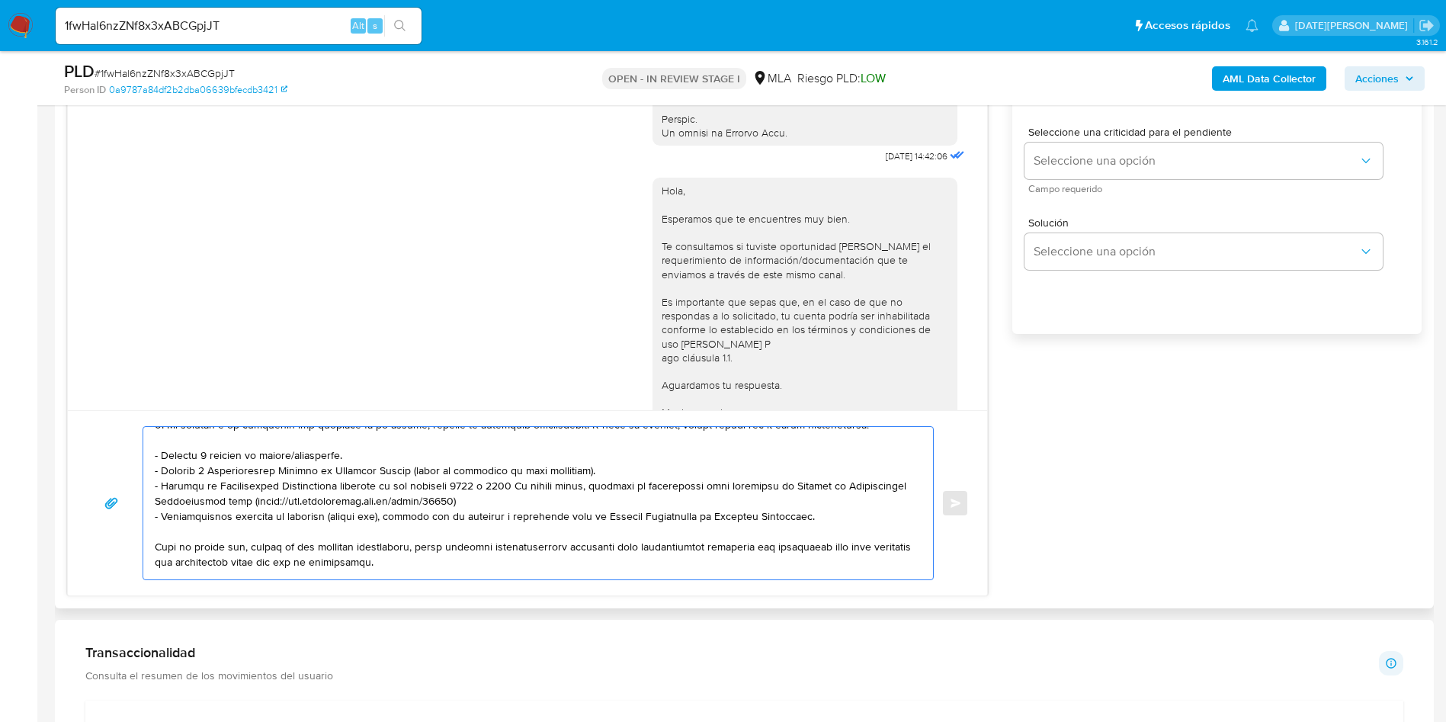
scroll to position [800, 0]
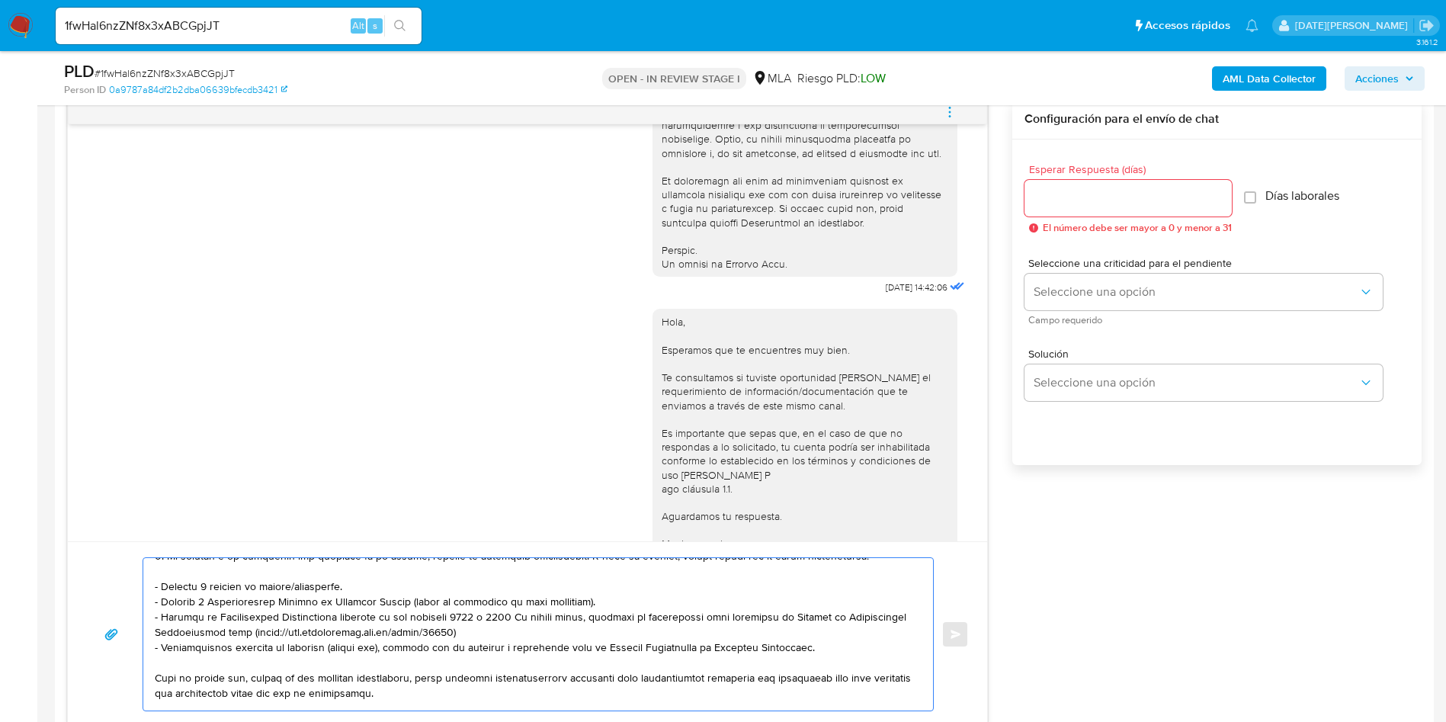
type textarea "Lore, Ipsum Dolors Ametcon. Ad elitseddoei te incidid utlaboreetd ma aliq en ad…"
click at [1067, 195] on input "Esperar Respuesta (días)" at bounding box center [1127, 198] width 207 height 20
type input "3"
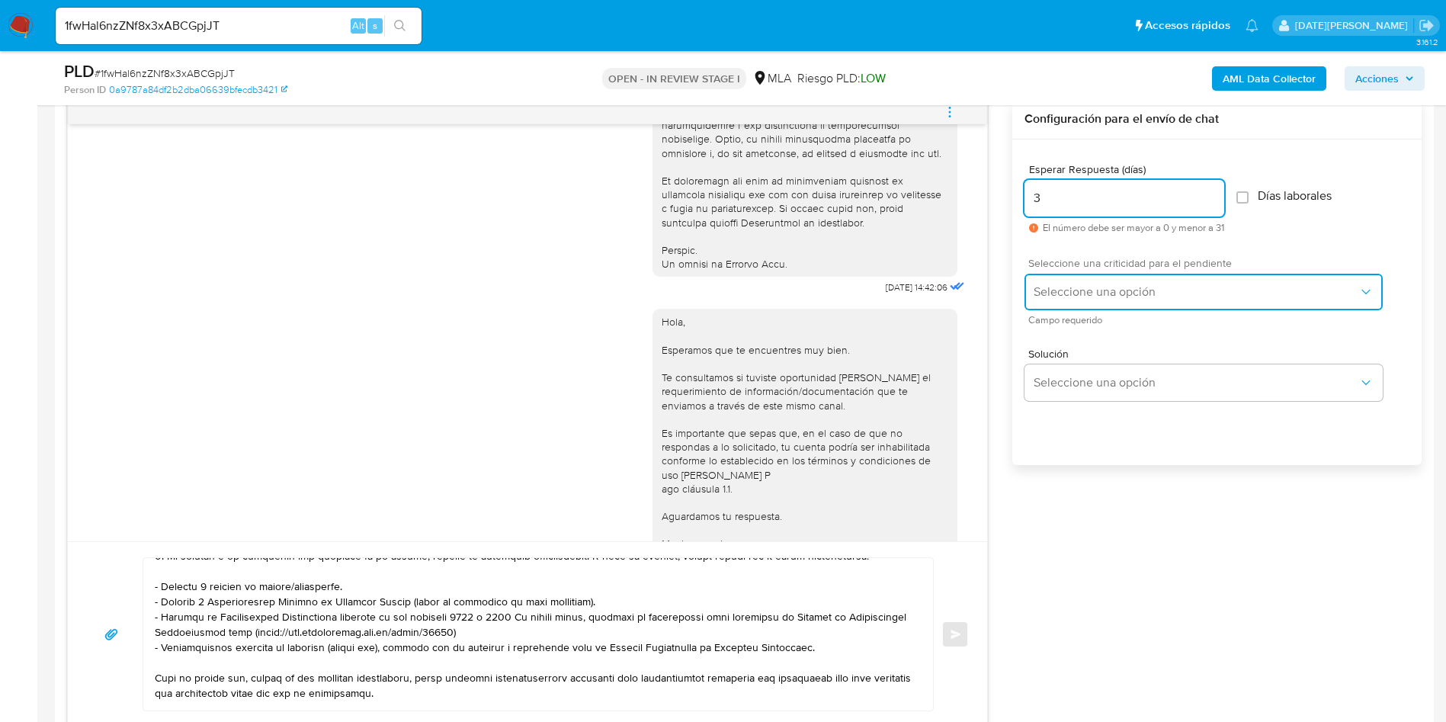
click at [1152, 295] on span "Seleccione una opción" at bounding box center [1195, 291] width 325 height 15
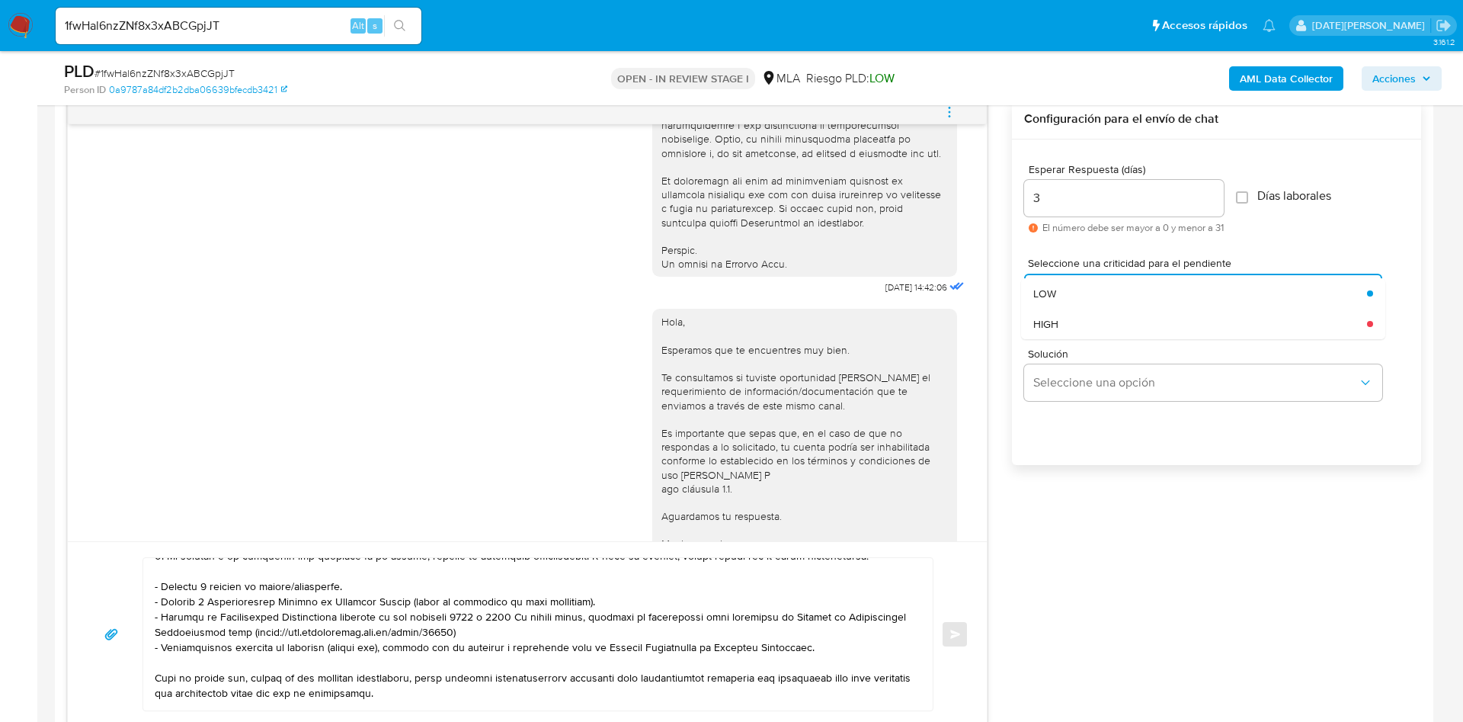
click at [1122, 320] on div "HIGH" at bounding box center [1200, 324] width 334 height 30
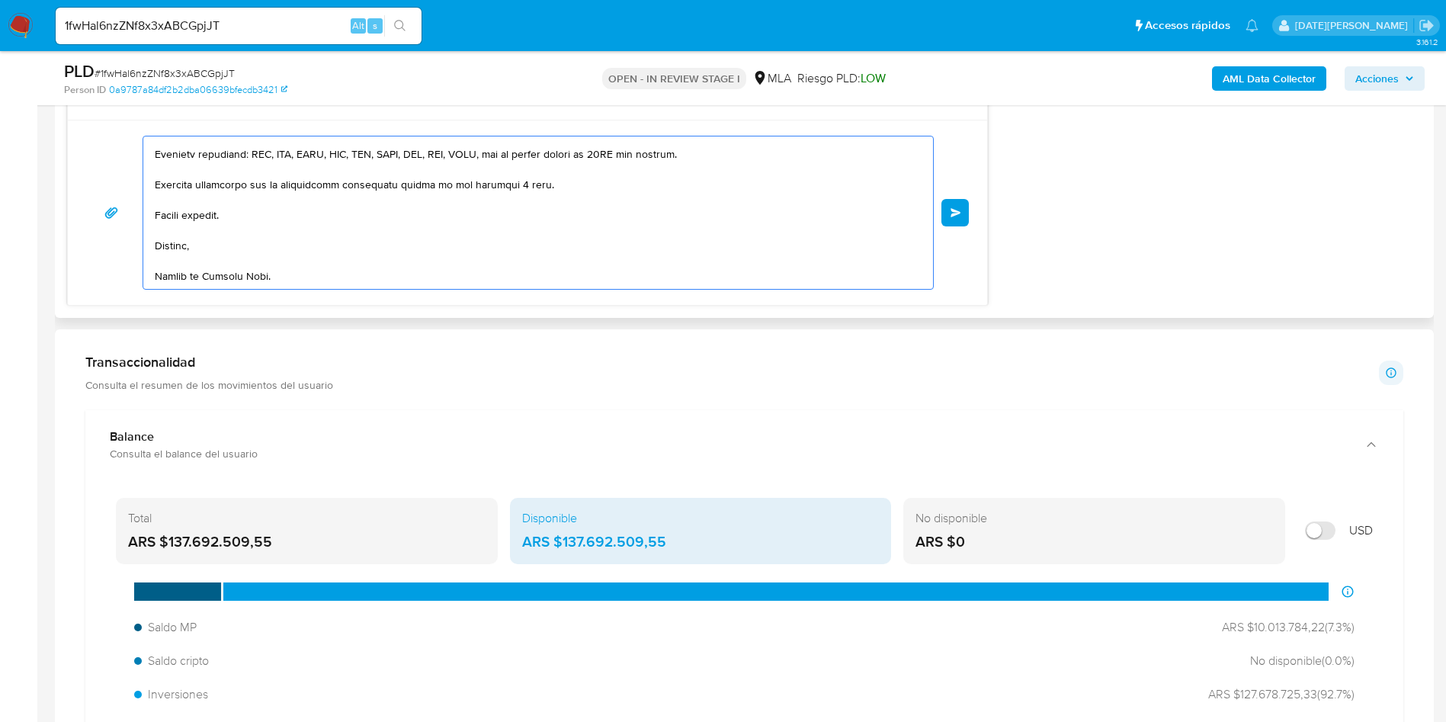
scroll to position [1257, 0]
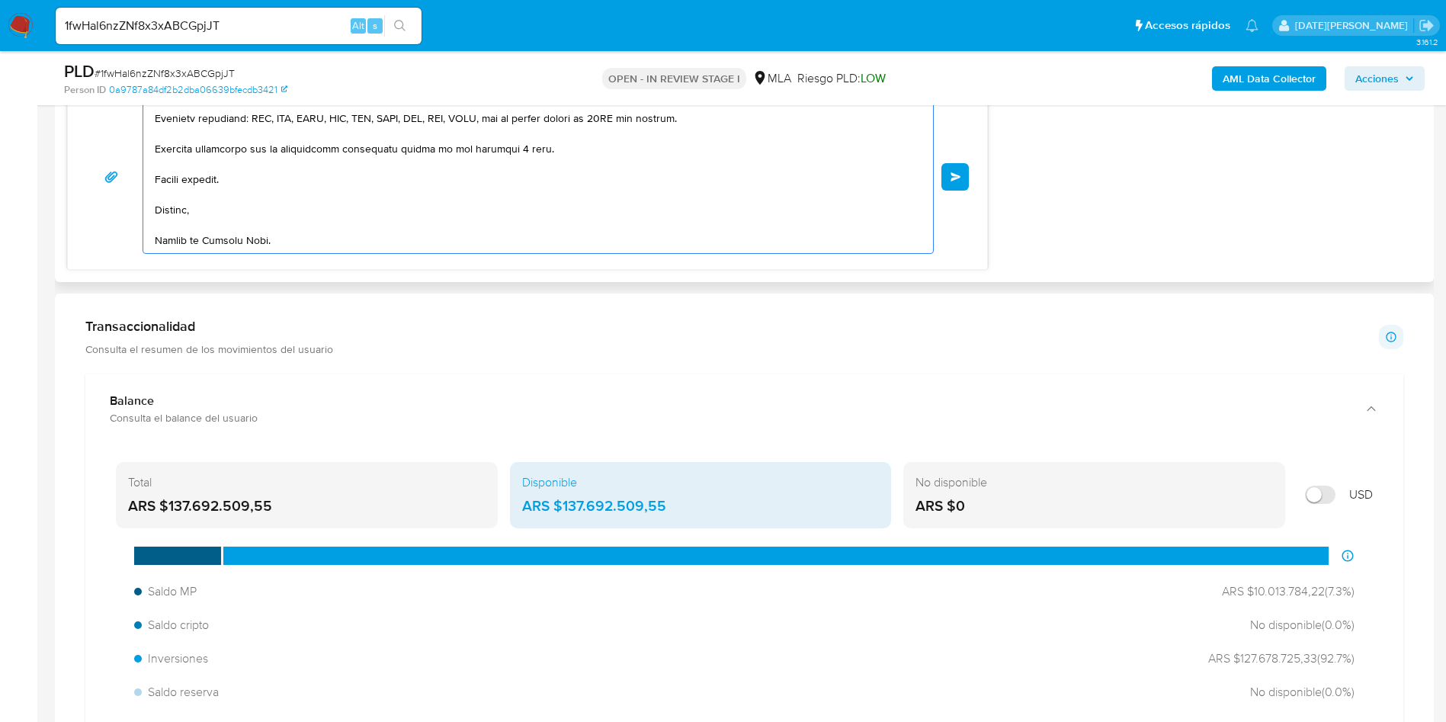
click at [948, 183] on button "Enviar" at bounding box center [954, 176] width 27 height 27
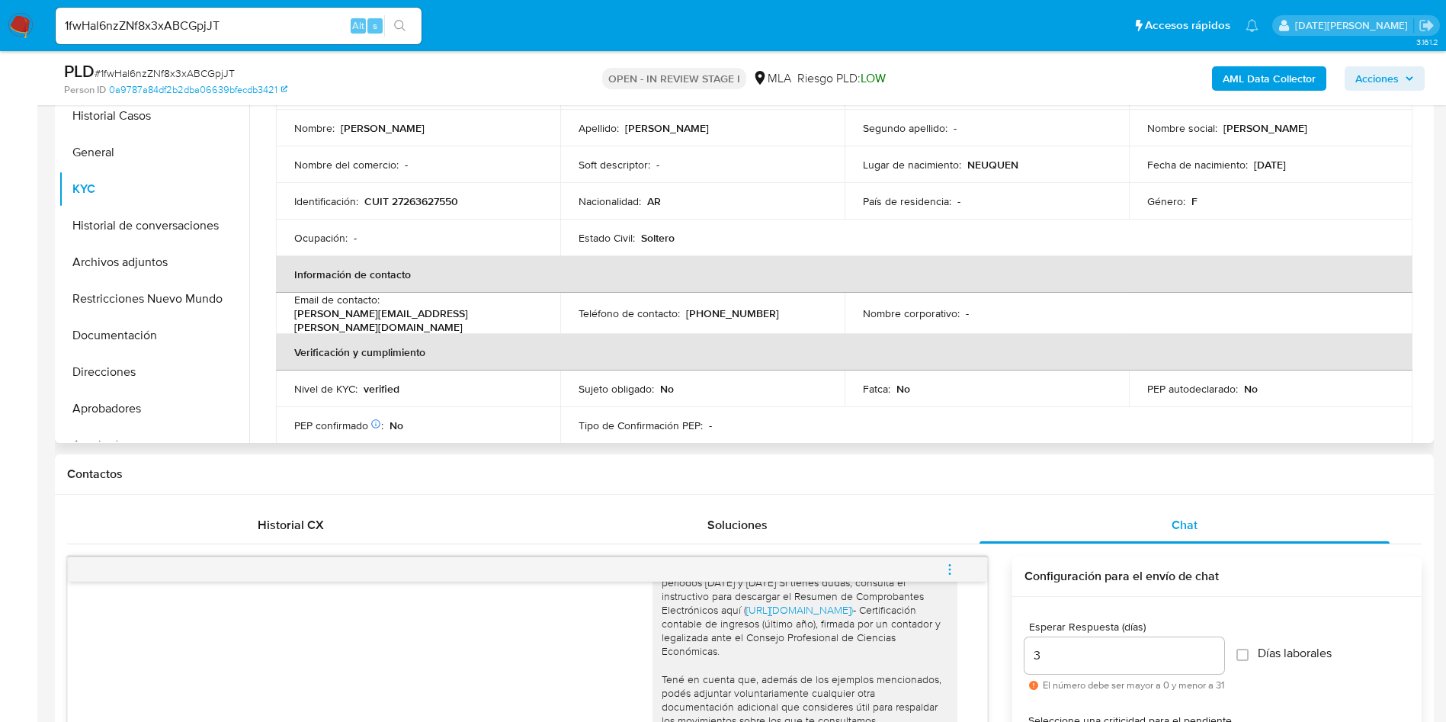
scroll to position [30, 0]
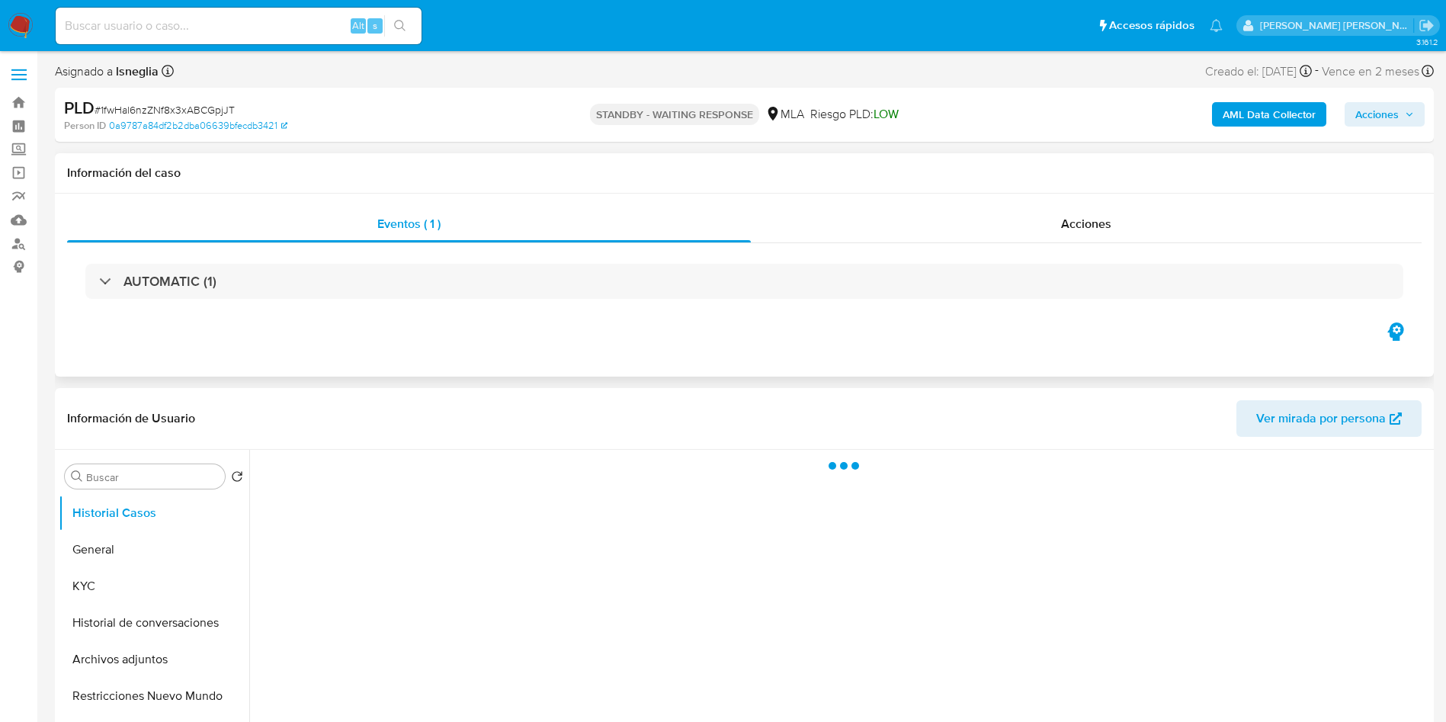
select select "10"
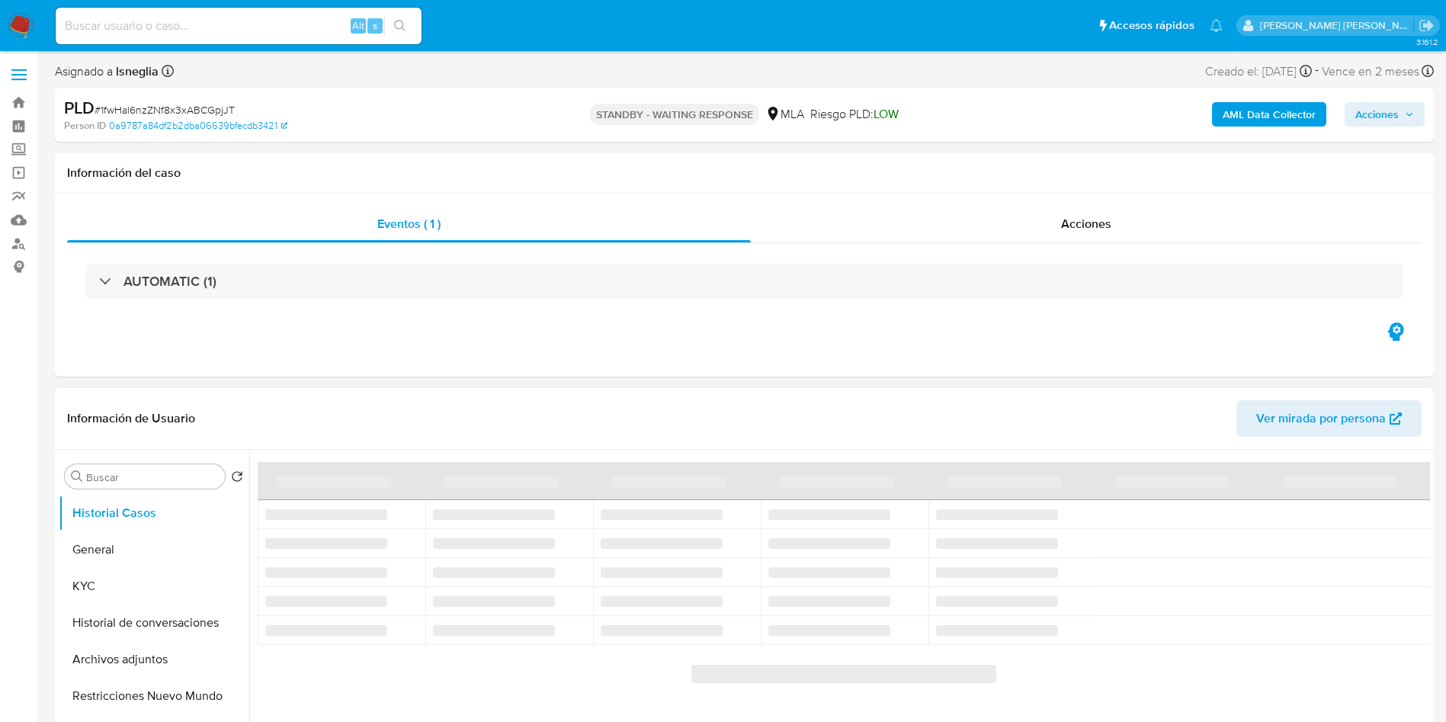
scroll to position [114, 0]
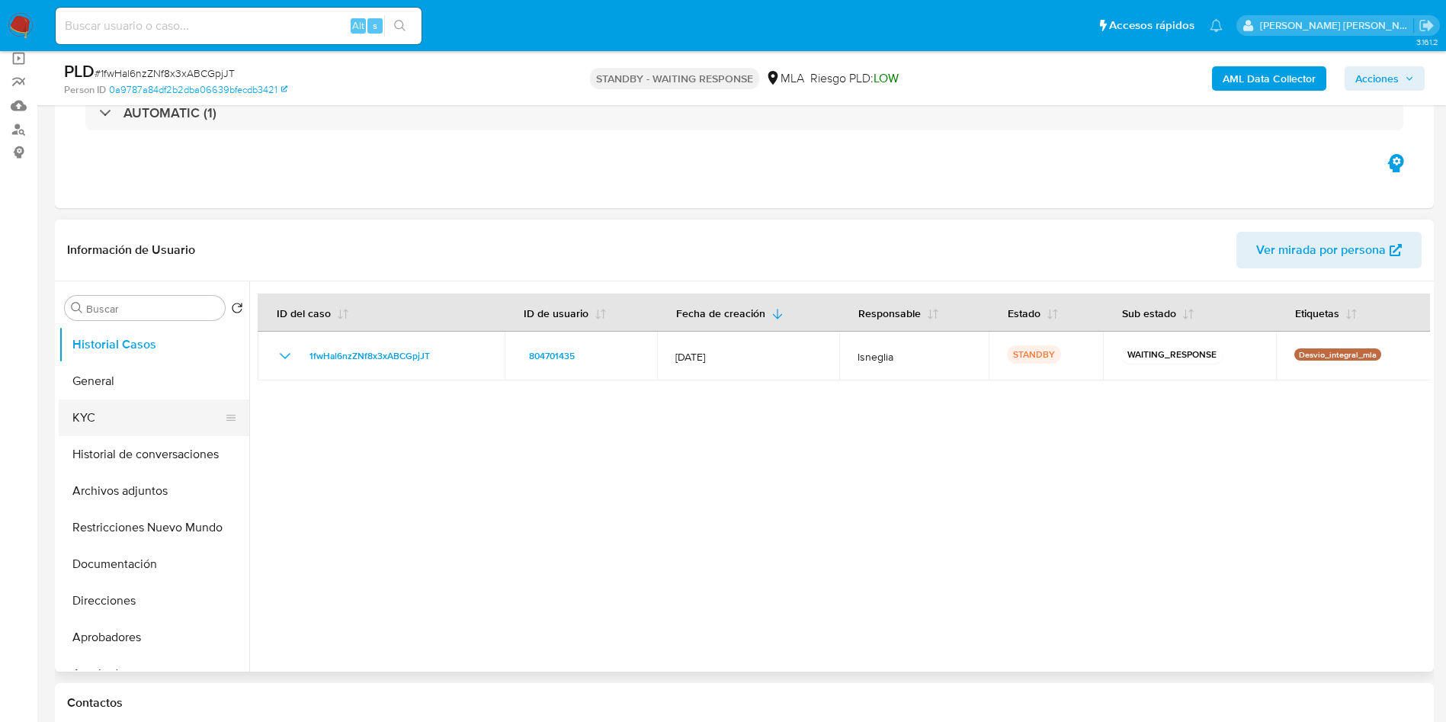
click at [132, 416] on button "KYC" at bounding box center [148, 417] width 178 height 37
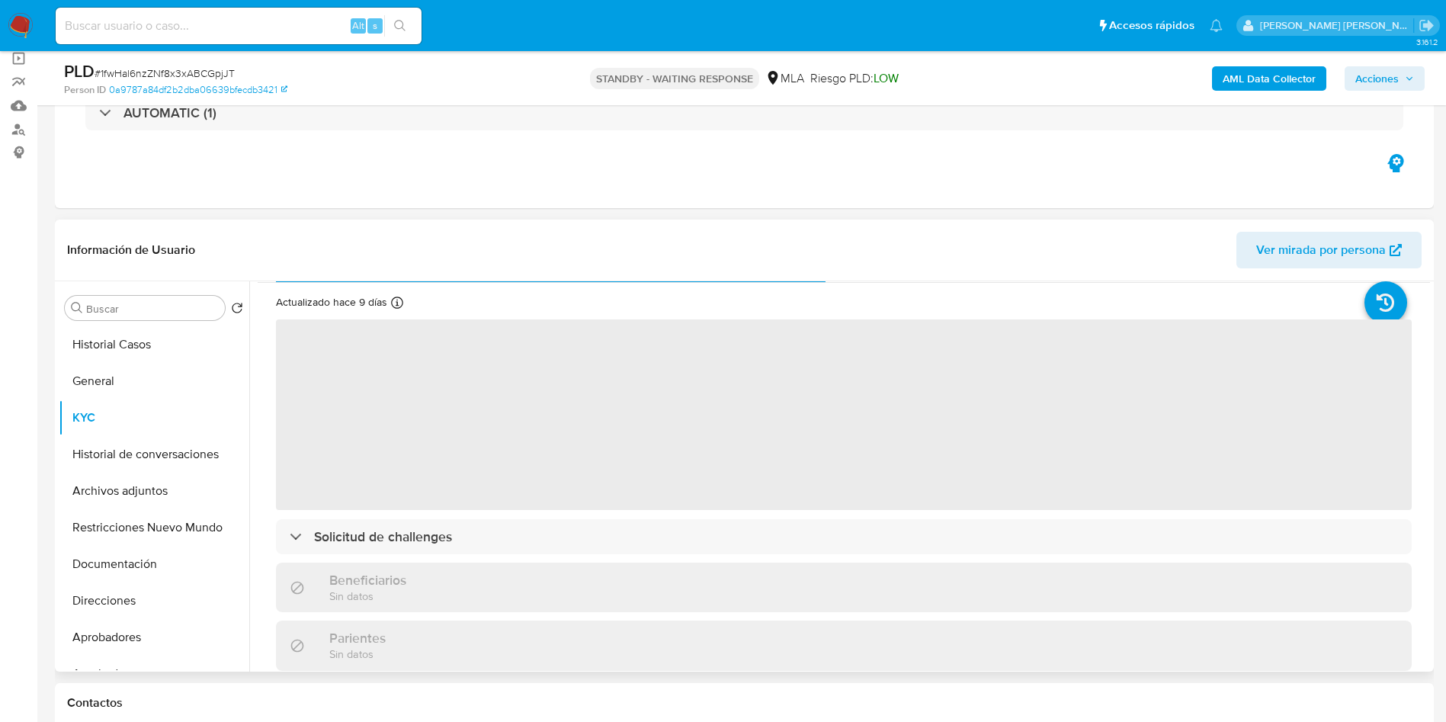
scroll to position [0, 0]
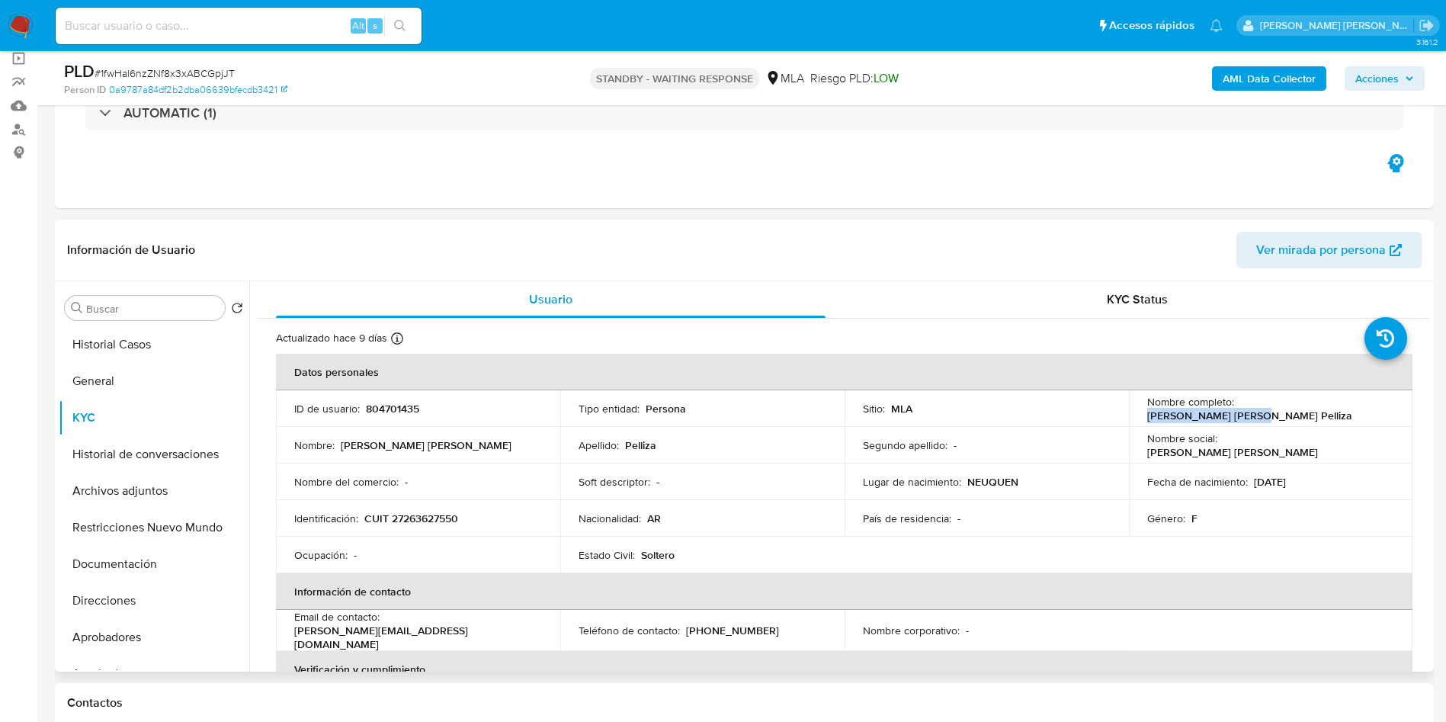
drag, startPoint x: 1238, startPoint y: 408, endPoint x: 1334, endPoint y: 409, distance: 96.0
click at [1334, 409] on div "Nombre completo : [PERSON_NAME]" at bounding box center [1271, 408] width 248 height 27
copy p "[PERSON_NAME]"
click at [235, 24] on input at bounding box center [239, 26] width 366 height 20
paste input "AcqbQtxMKsAOguT43QDYDrye"
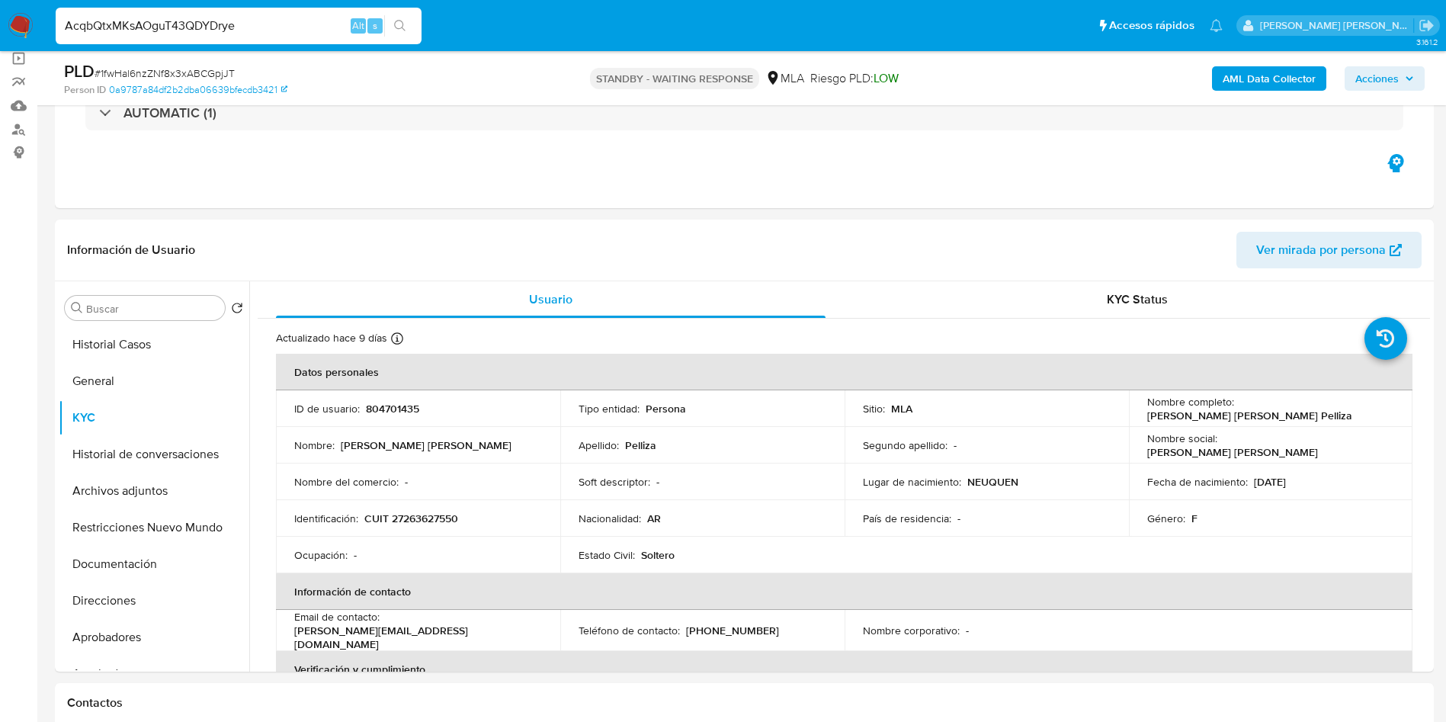
type input "AcqbQtxMKsAOguT43QDYDrye"
click at [402, 29] on icon "search-icon" at bounding box center [400, 26] width 12 height 12
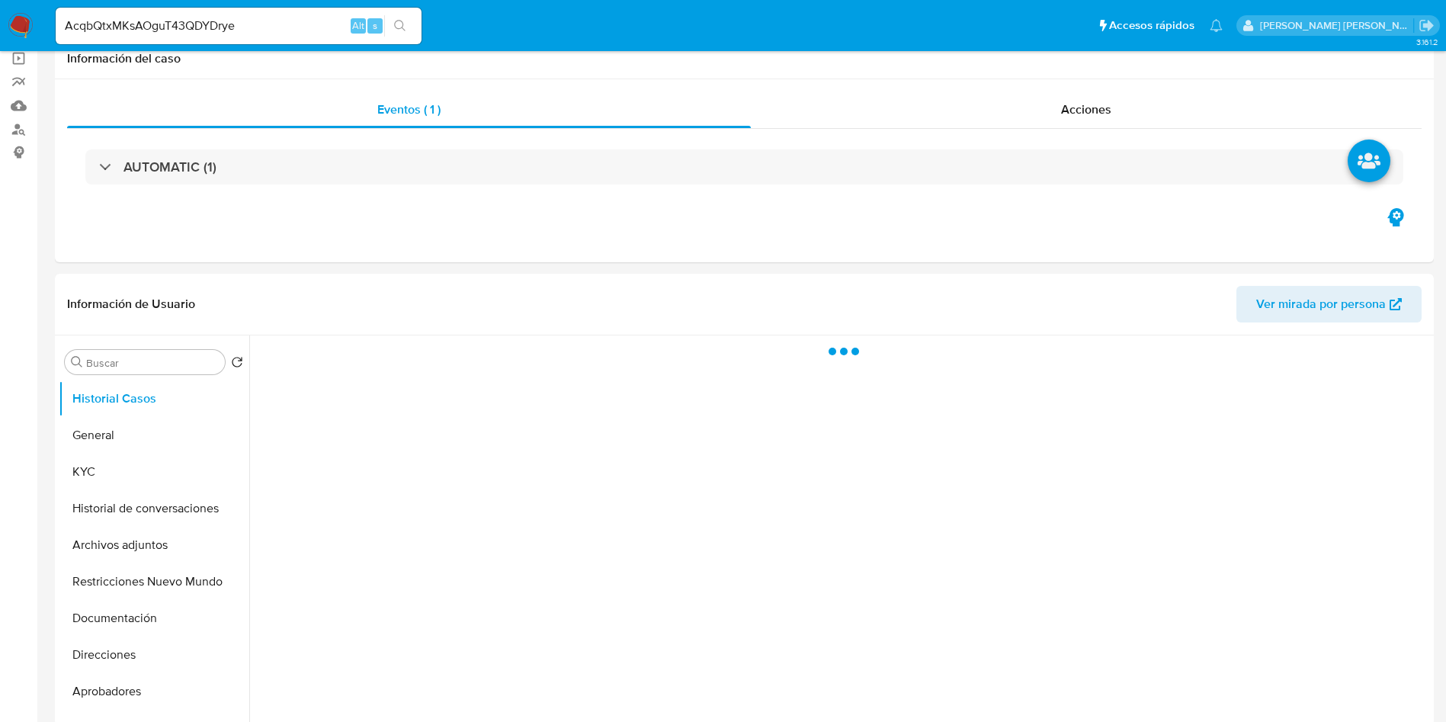
select select "10"
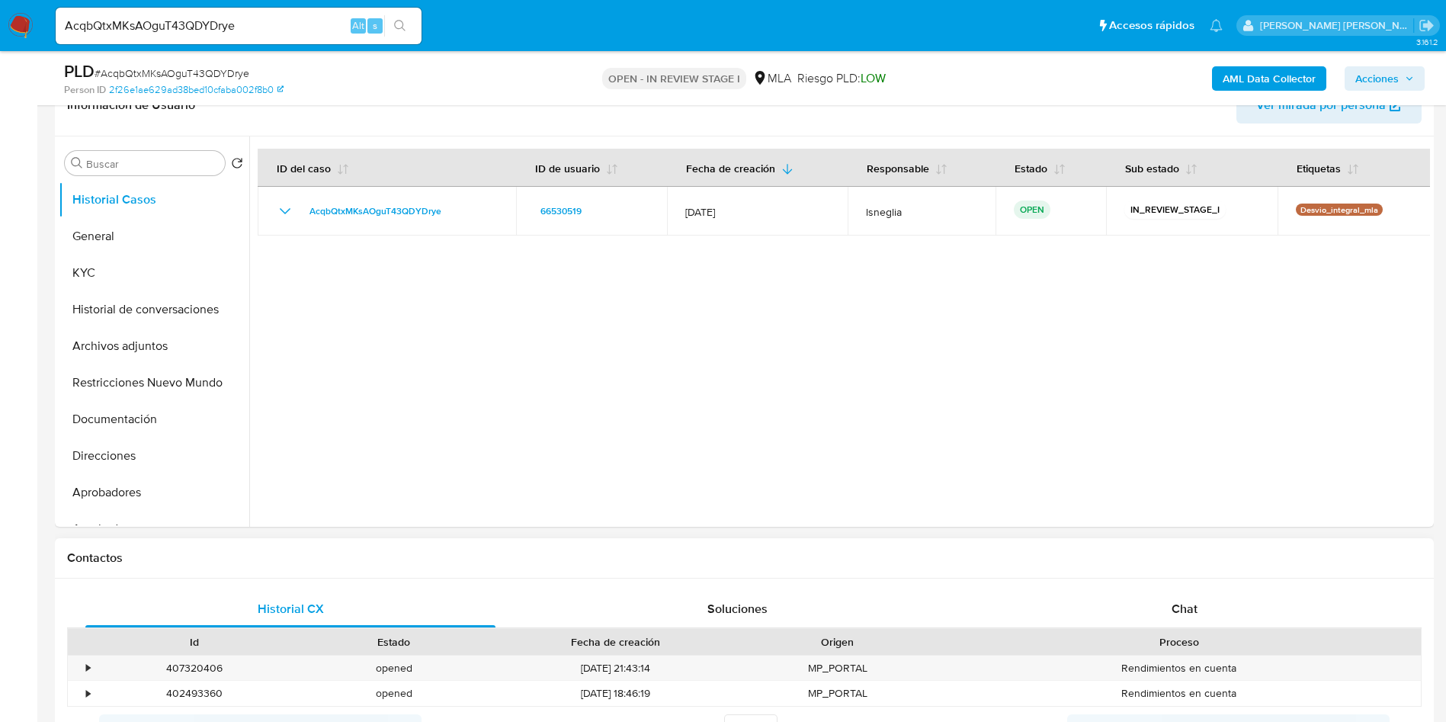
scroll to position [457, 0]
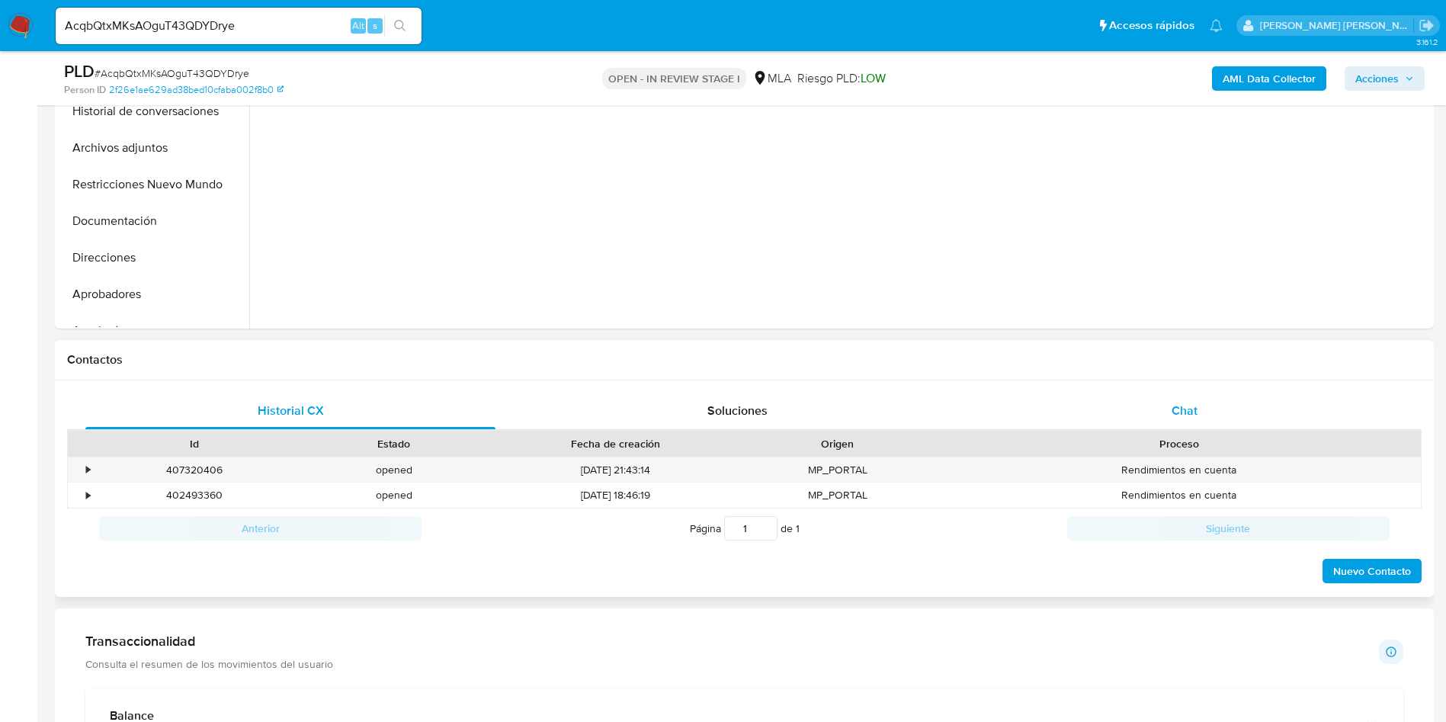
click at [1196, 412] on span "Chat" at bounding box center [1184, 411] width 26 height 18
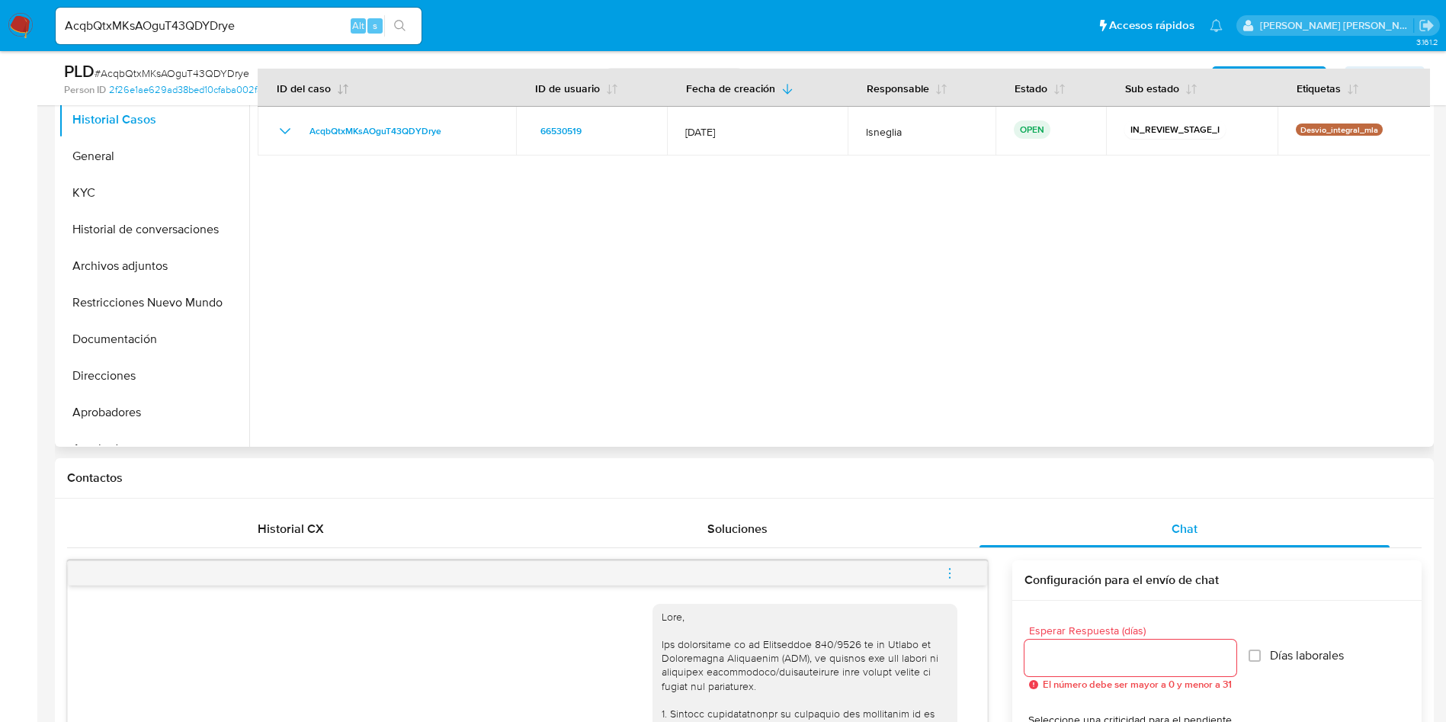
scroll to position [114, 0]
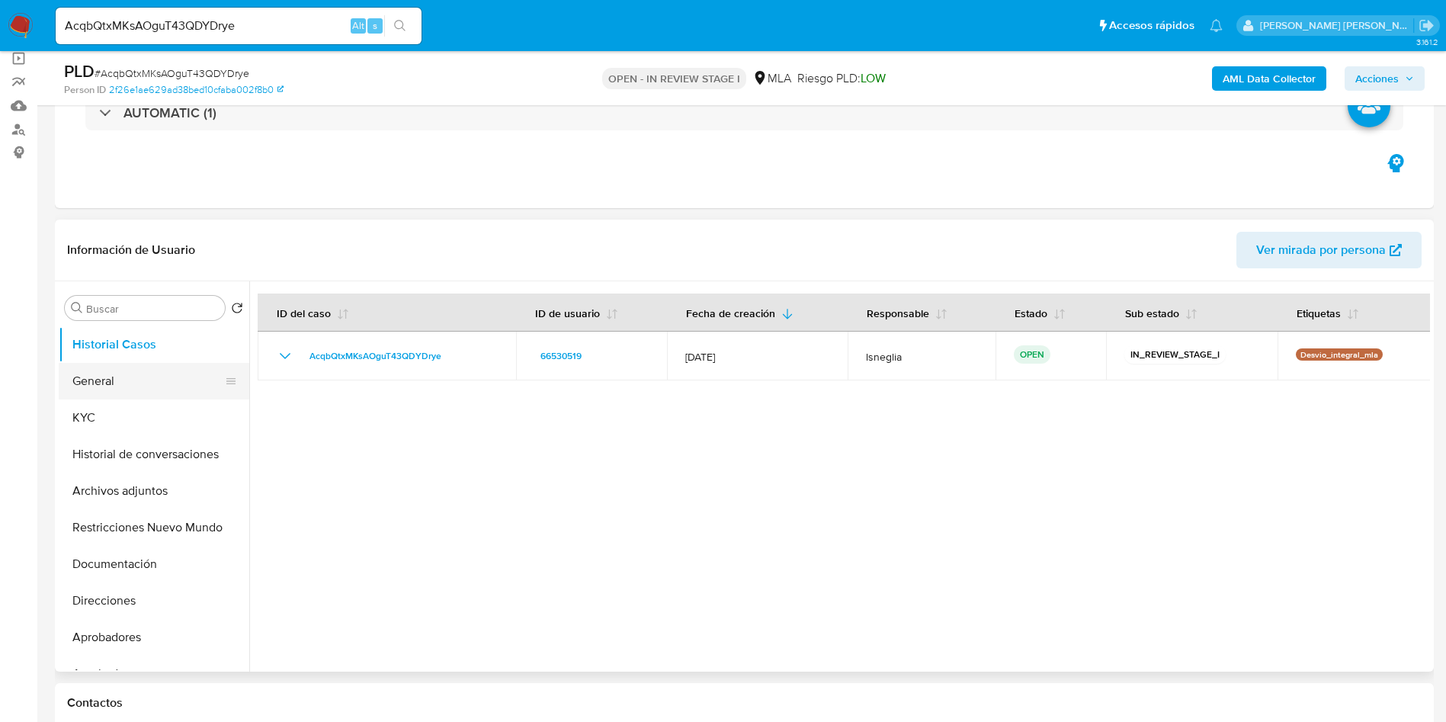
click at [107, 381] on button "General" at bounding box center [148, 381] width 178 height 37
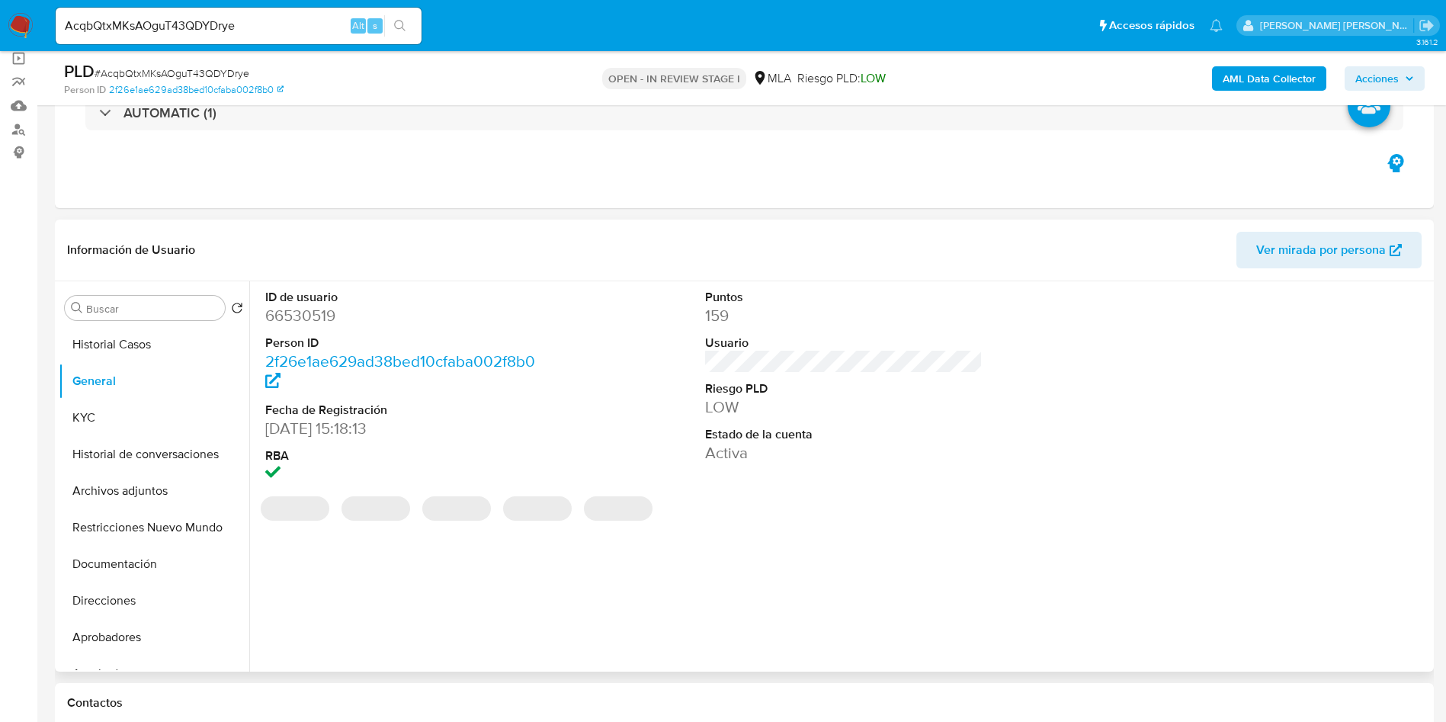
click at [299, 316] on dd "66530519" at bounding box center [404, 315] width 278 height 21
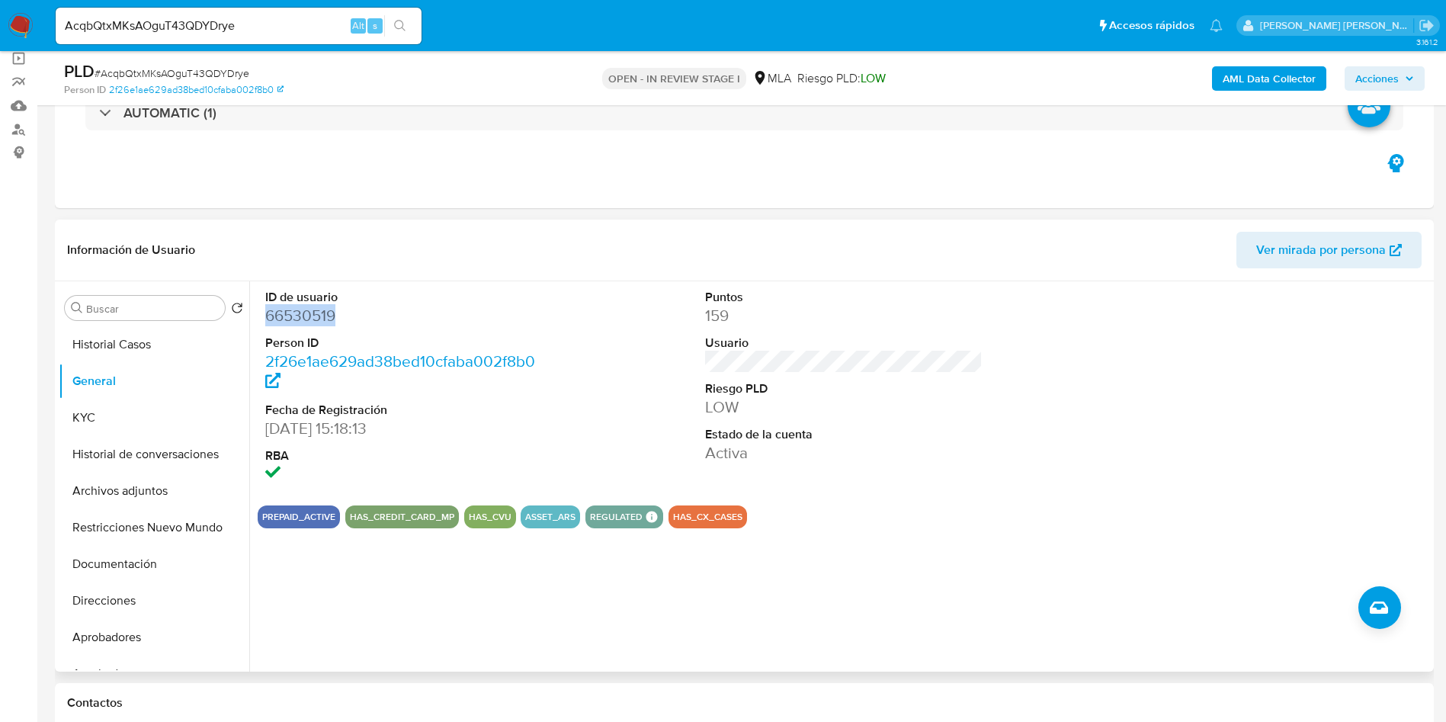
copy dd "66530519"
click at [318, 322] on dd "66530519" at bounding box center [404, 315] width 278 height 21
click at [482, 230] on div "Información de Usuario Ver mirada por persona" at bounding box center [744, 250] width 1379 height 62
click at [314, 319] on dd "66530519" at bounding box center [404, 315] width 278 height 21
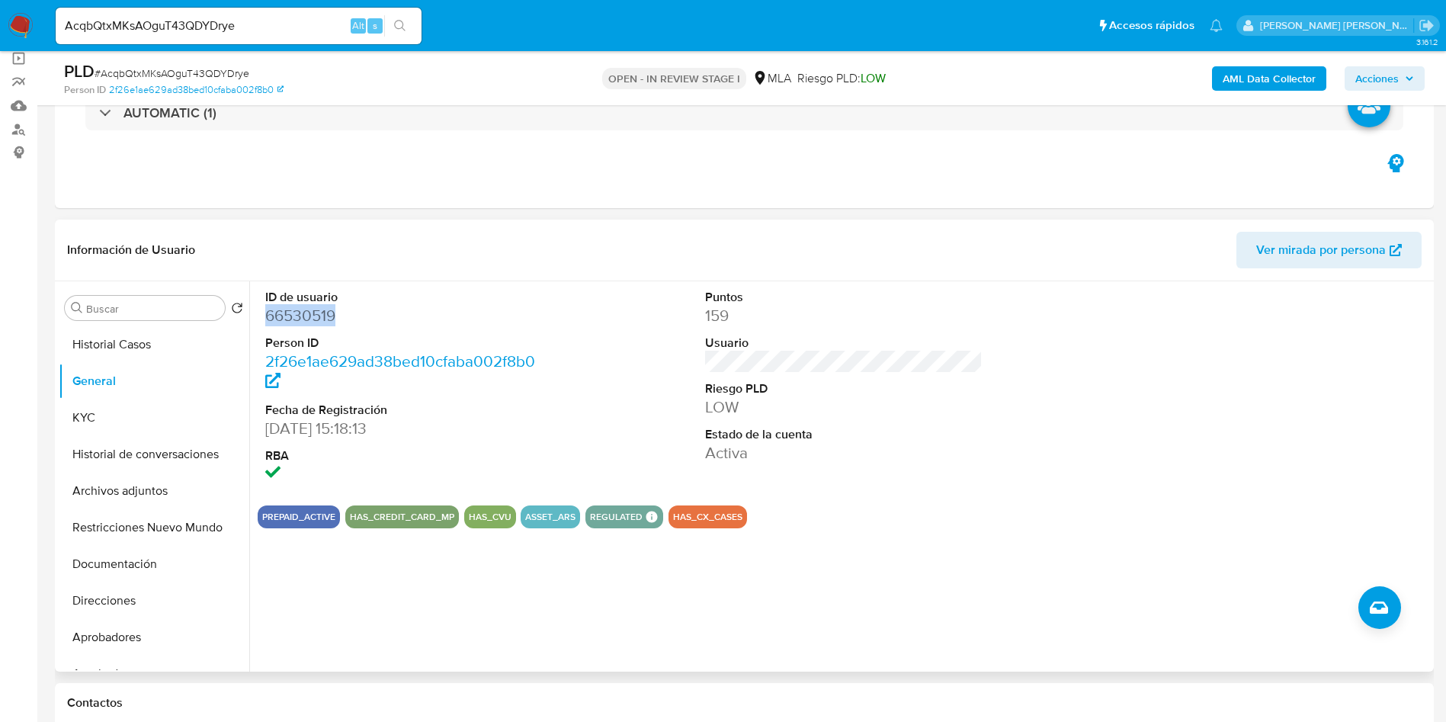
click at [314, 319] on dd "66530519" at bounding box center [404, 315] width 278 height 21
copy dd "66530519"
